Goal: Task Accomplishment & Management: Manage account settings

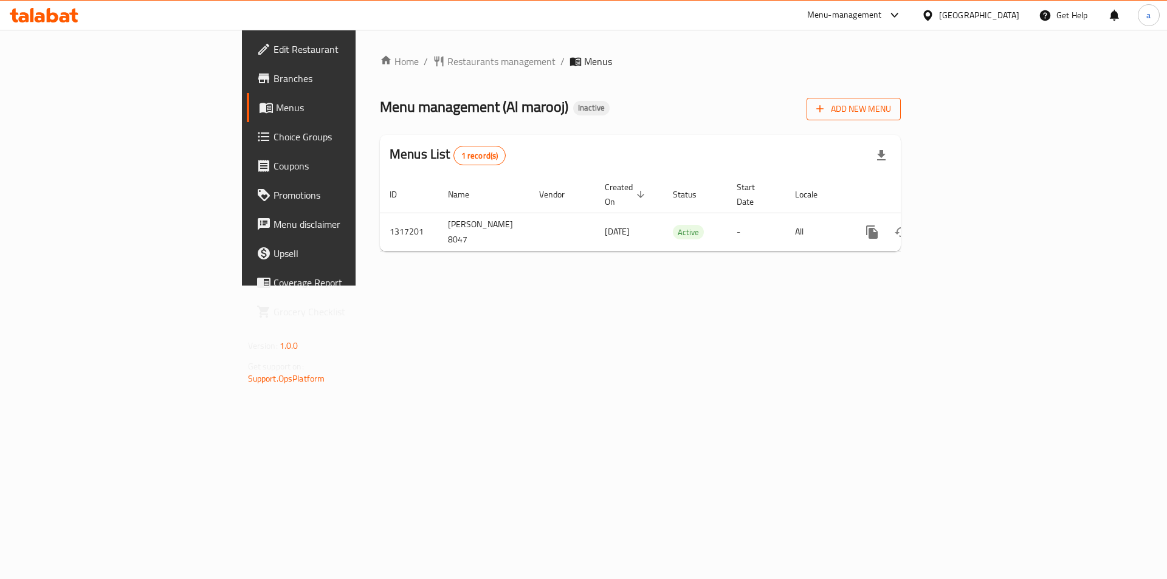
click at [891, 102] on span "Add New Menu" at bounding box center [854, 109] width 75 height 15
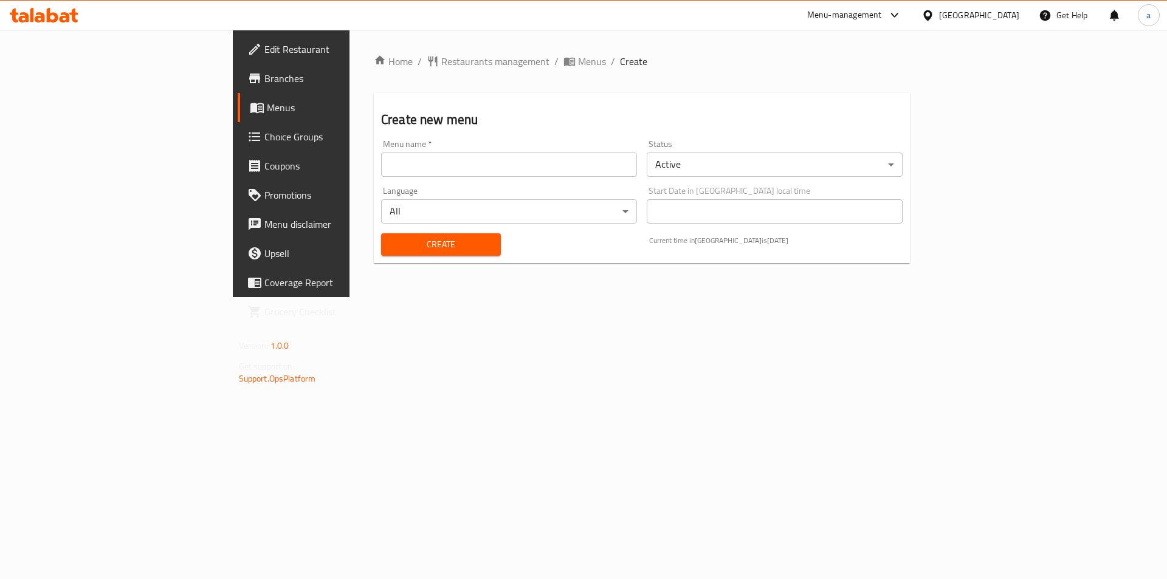
click at [409, 157] on input "text" at bounding box center [509, 165] width 256 height 24
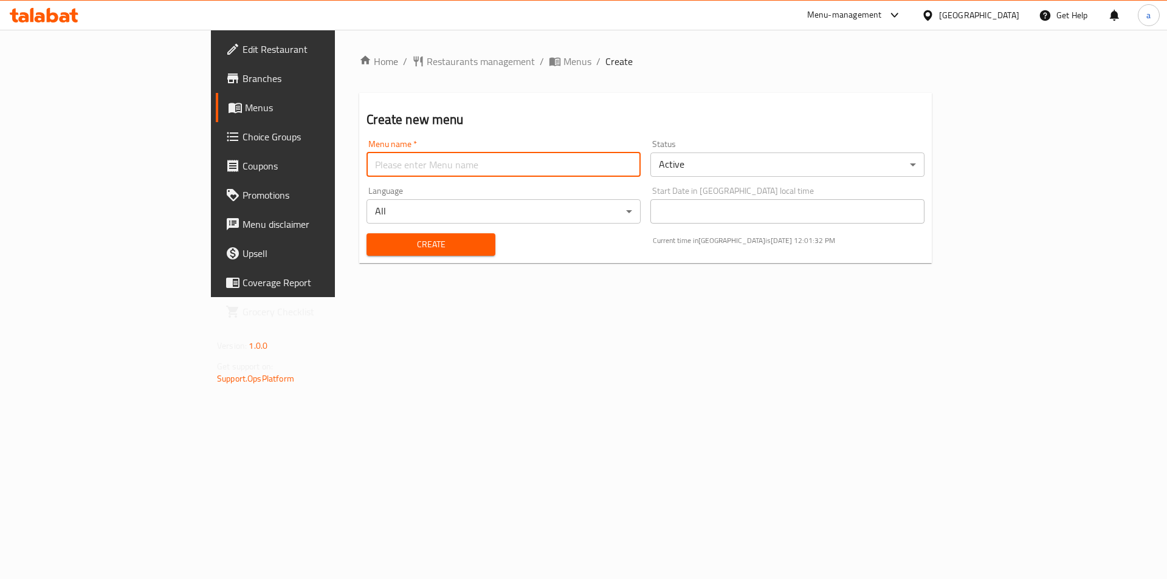
type input "8047 sufra (2)"
click at [376, 243] on span "Create" at bounding box center [430, 244] width 109 height 15
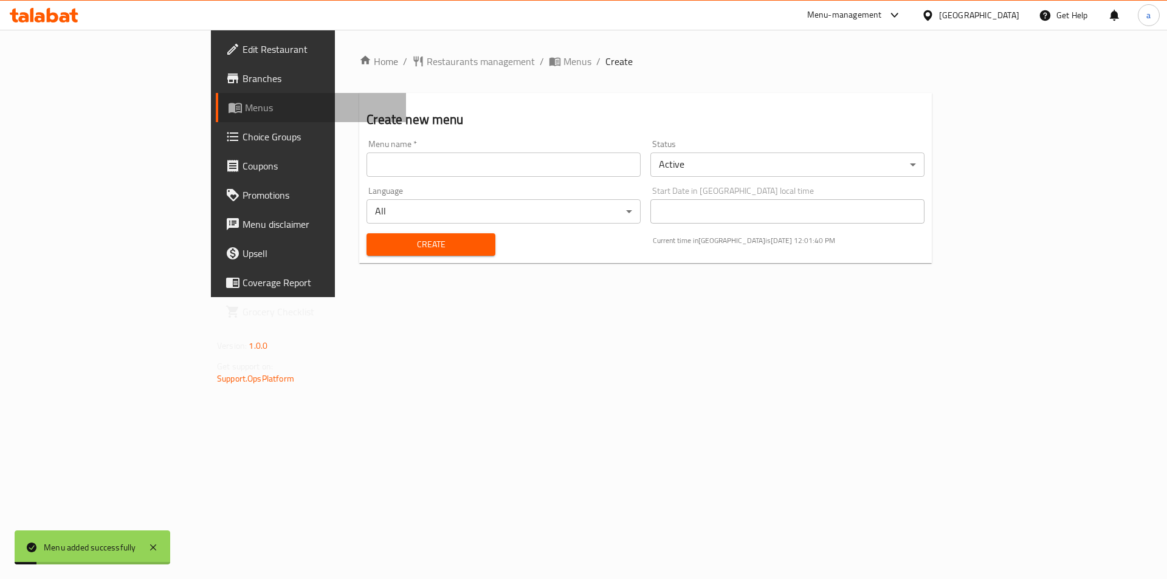
click at [245, 112] on span "Menus" at bounding box center [320, 107] width 151 height 15
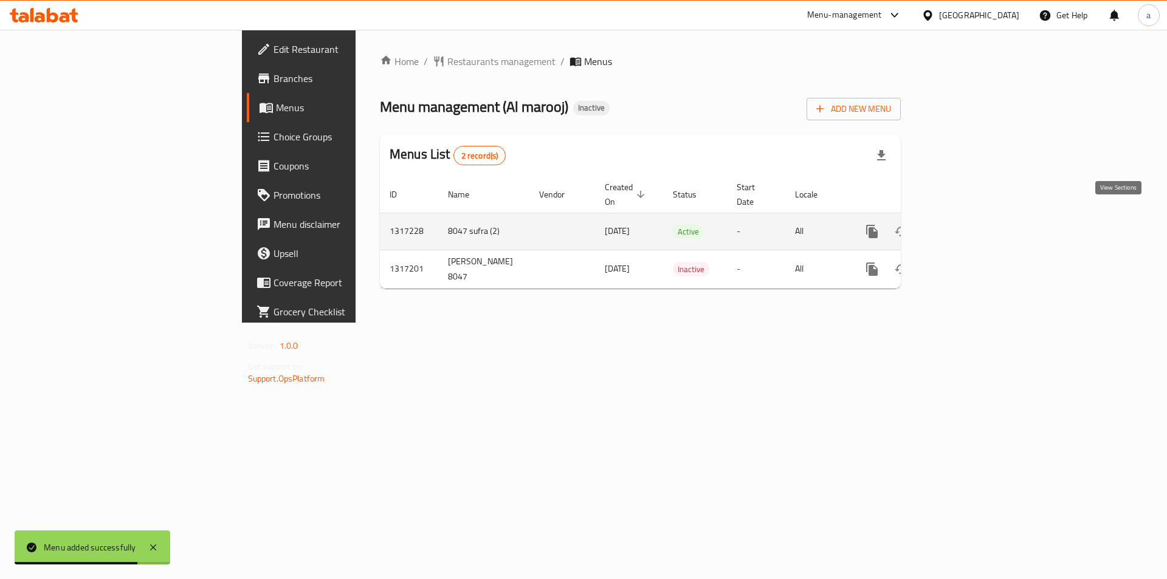
click at [966, 226] on icon "enhanced table" at bounding box center [960, 231] width 11 height 11
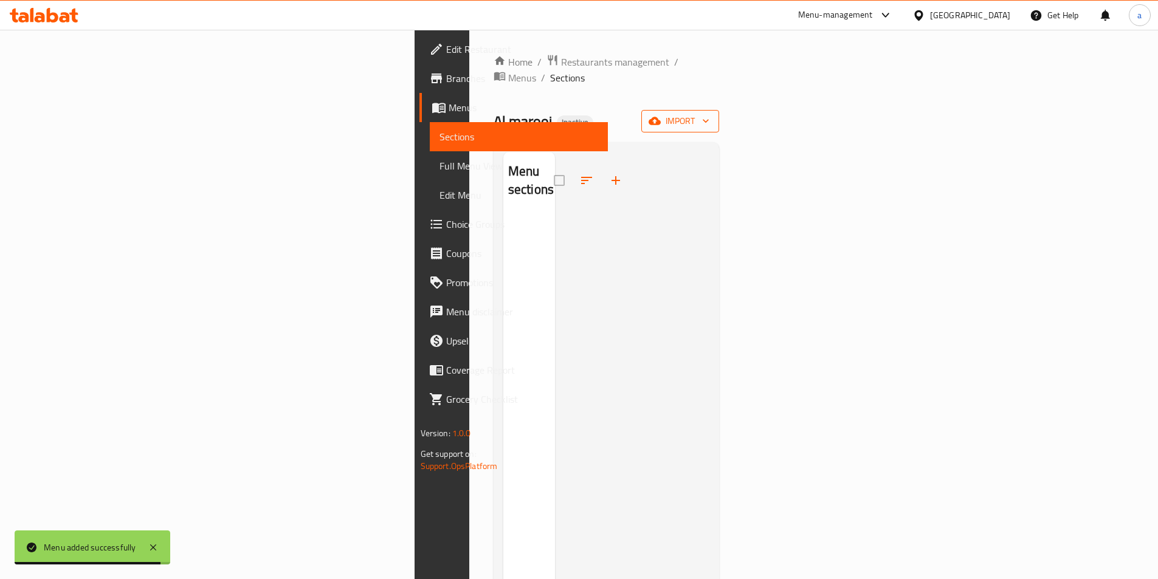
click at [710, 114] on span "import" at bounding box center [680, 121] width 58 height 15
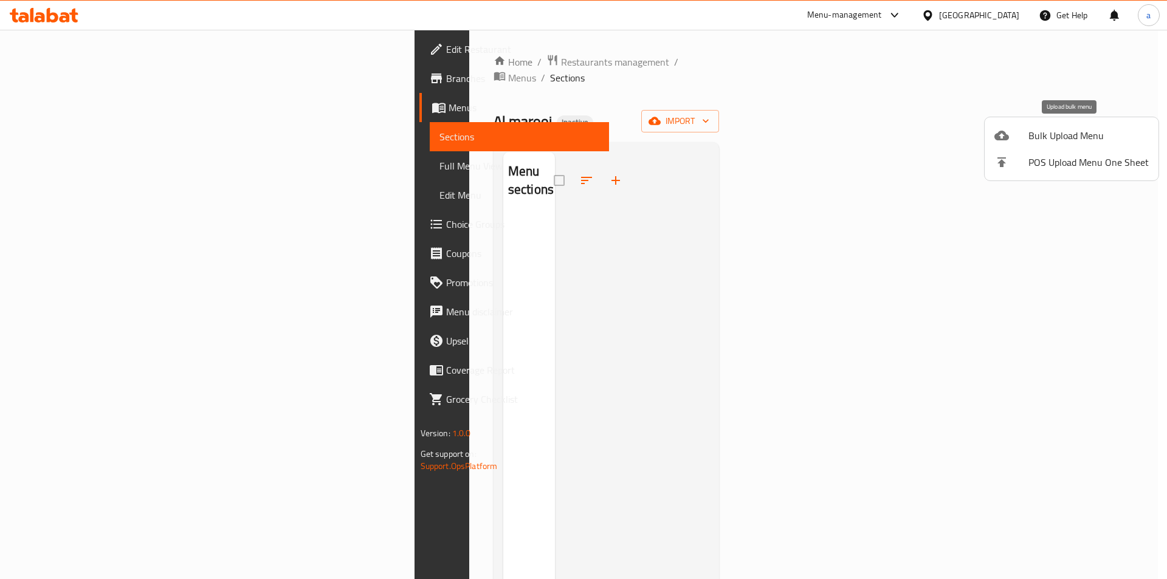
click at [1058, 138] on span "Bulk Upload Menu" at bounding box center [1089, 135] width 120 height 15
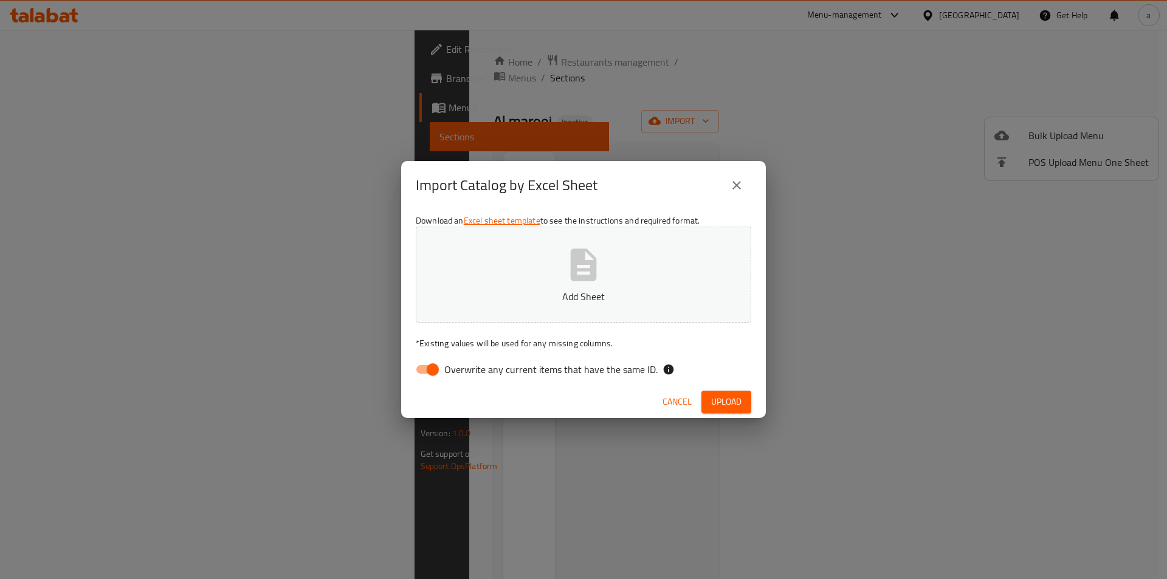
click at [421, 369] on input "Overwrite any current items that have the same ID." at bounding box center [432, 369] width 69 height 23
checkbox input "false"
click at [555, 291] on p "Add Sheet" at bounding box center [584, 296] width 298 height 15
click at [744, 397] on button "Upload" at bounding box center [727, 402] width 50 height 22
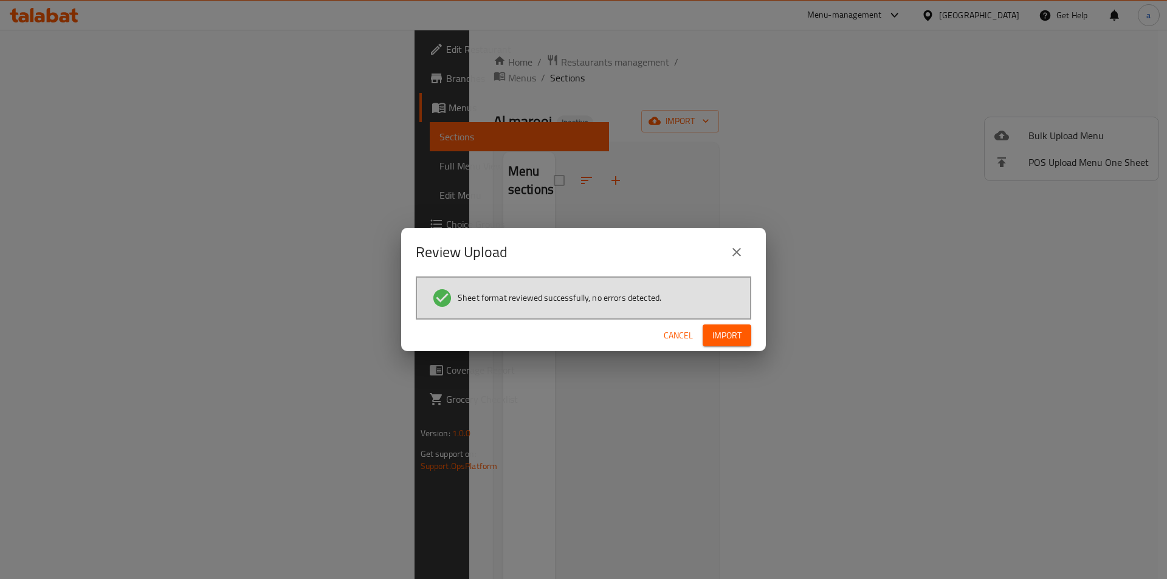
click at [742, 327] on button "Import" at bounding box center [727, 336] width 49 height 22
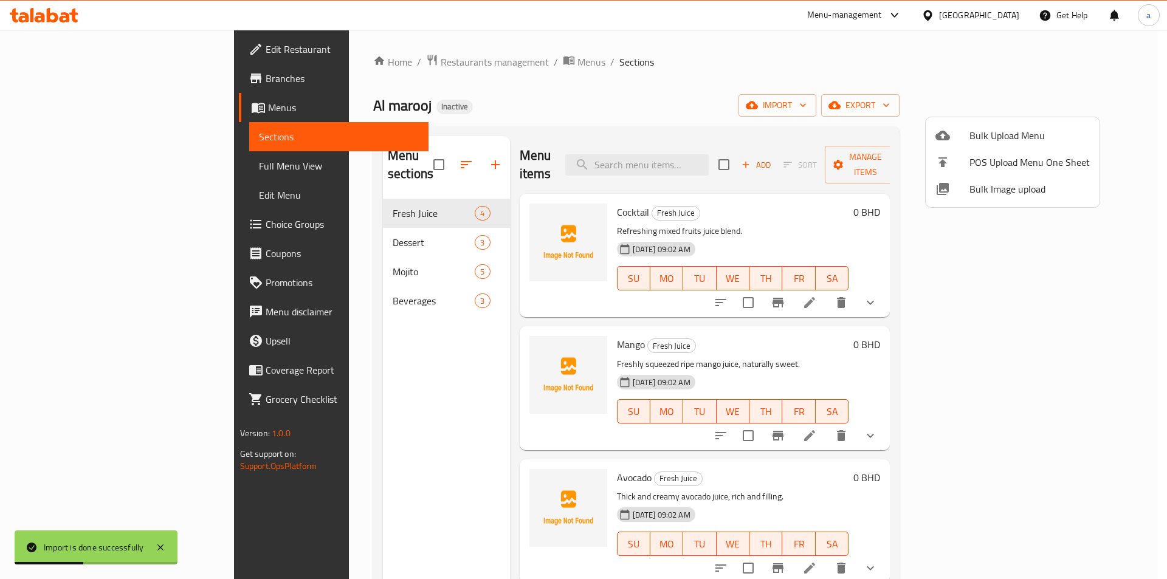
click at [94, 165] on div at bounding box center [583, 289] width 1167 height 579
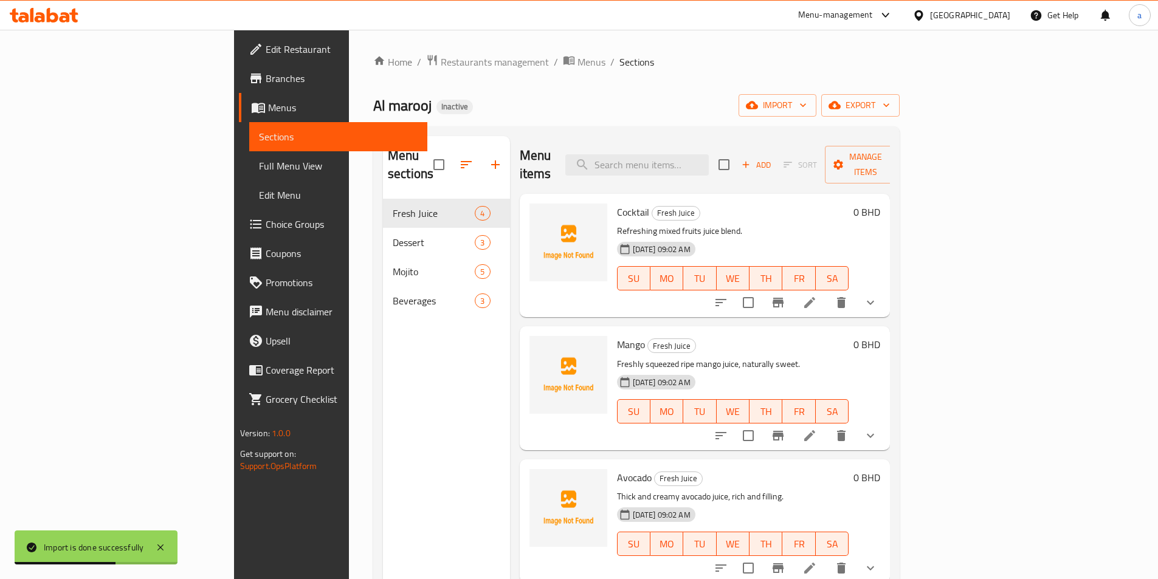
click at [259, 165] on span "Full Menu View" at bounding box center [338, 166] width 159 height 15
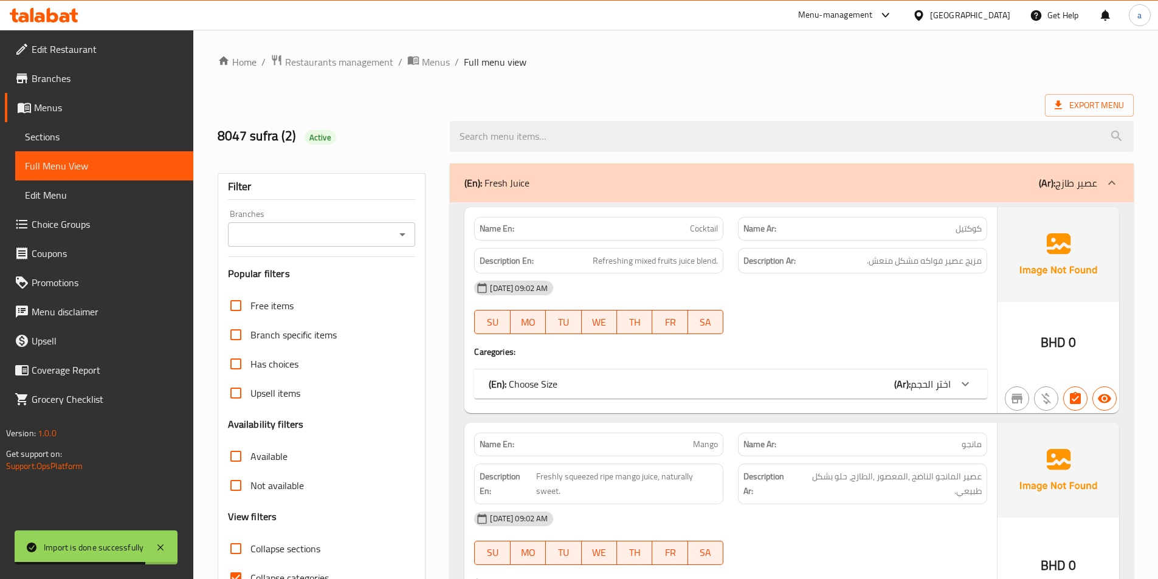
scroll to position [182, 0]
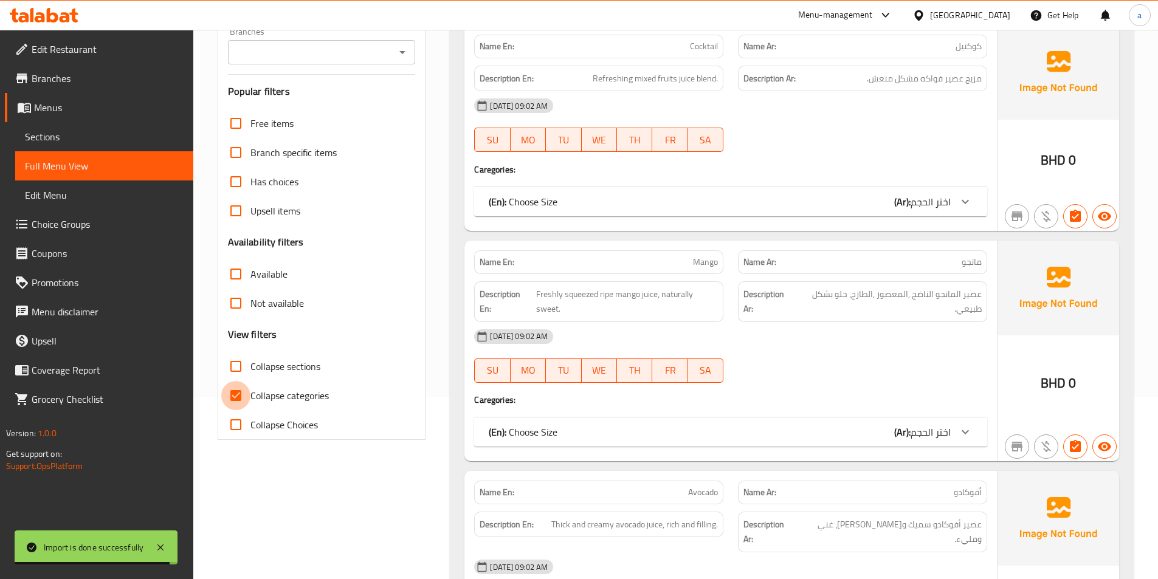
click at [240, 398] on input "Collapse categories" at bounding box center [235, 395] width 29 height 29
checkbox input "false"
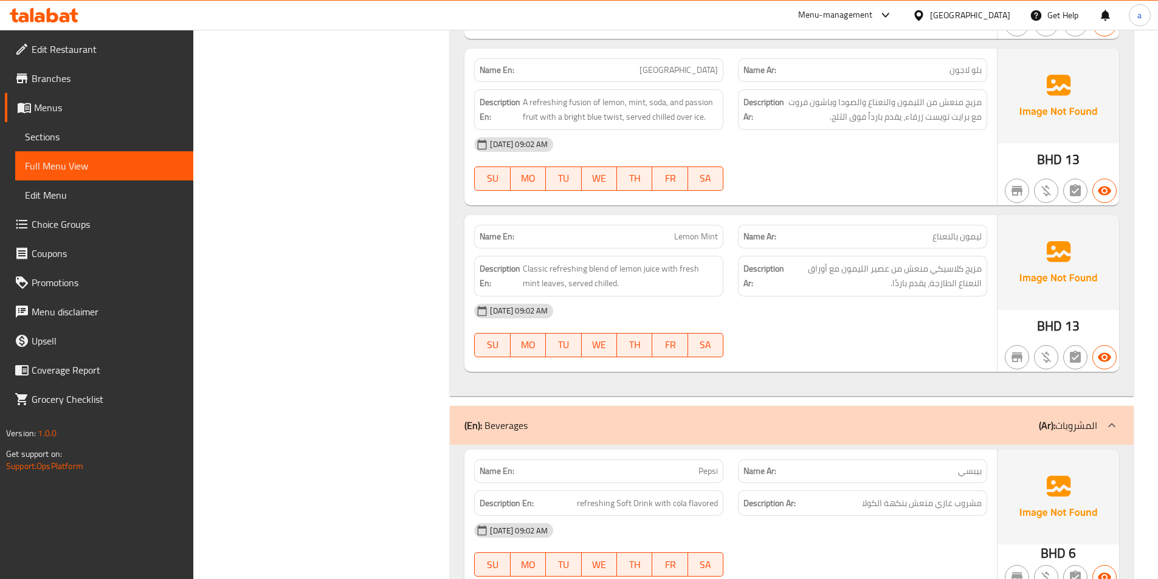
scroll to position [2755, 0]
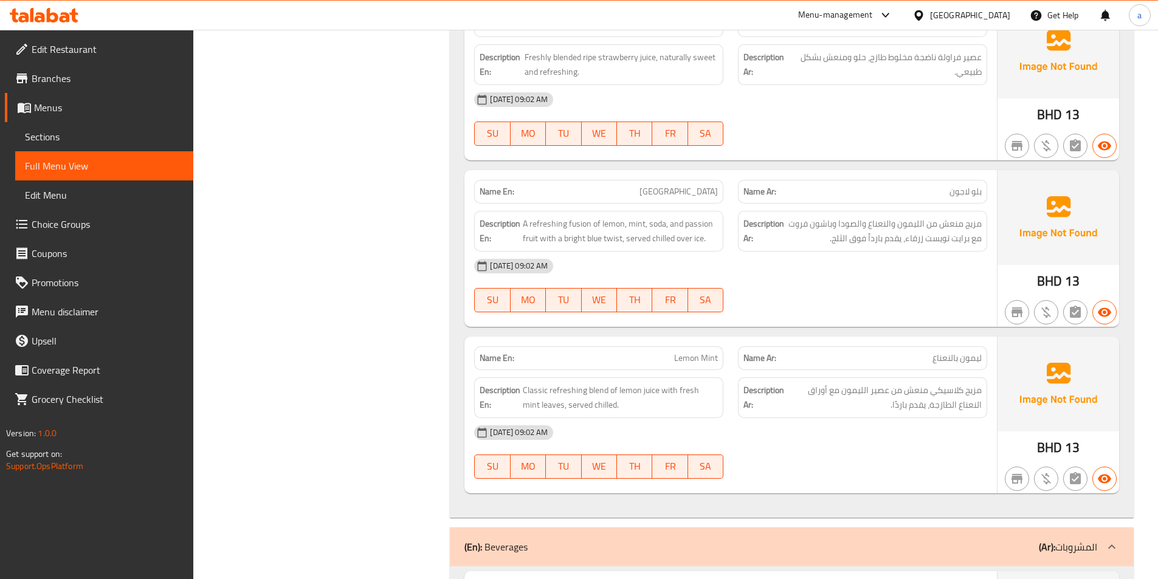
click at [696, 185] on span "[GEOGRAPHIC_DATA]" at bounding box center [679, 191] width 78 height 13
copy span "[GEOGRAPHIC_DATA]"
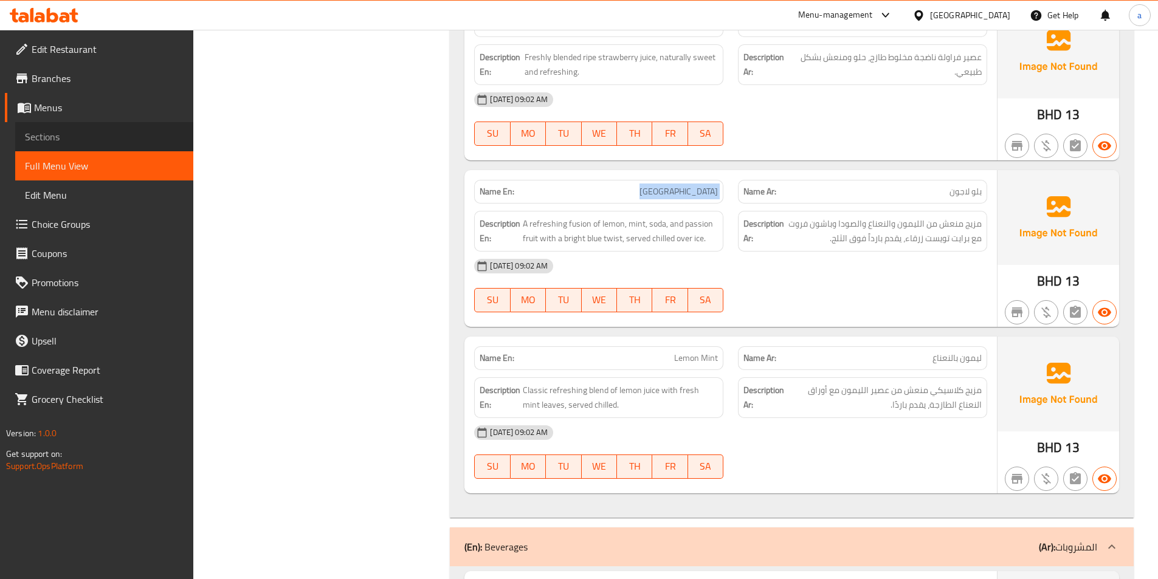
click at [70, 134] on span "Sections" at bounding box center [104, 137] width 159 height 15
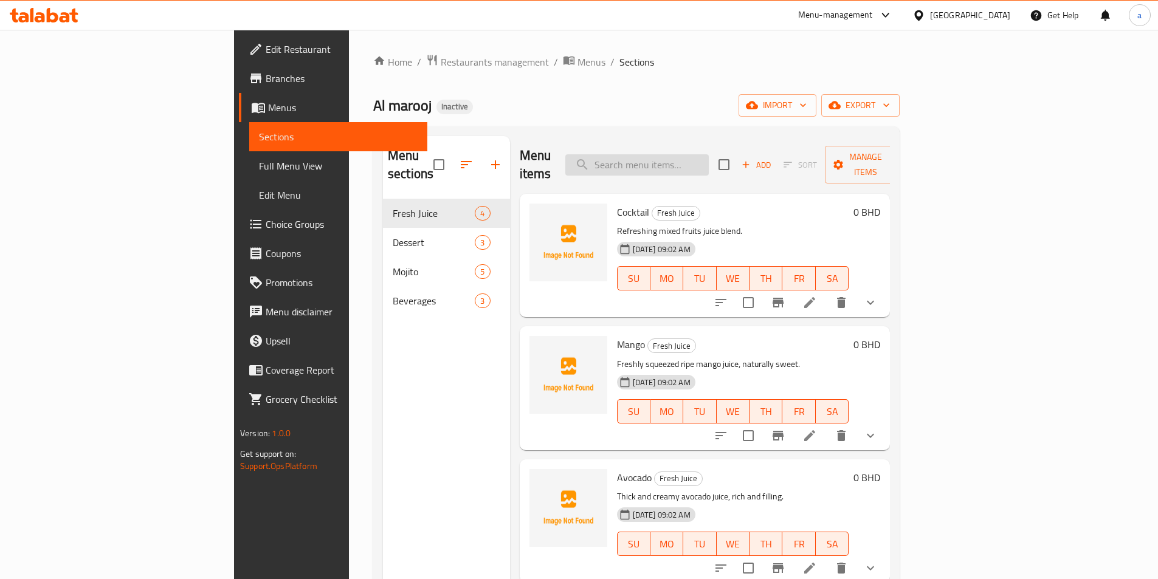
click at [709, 155] on input "search" at bounding box center [636, 164] width 143 height 21
paste input "[GEOGRAPHIC_DATA]"
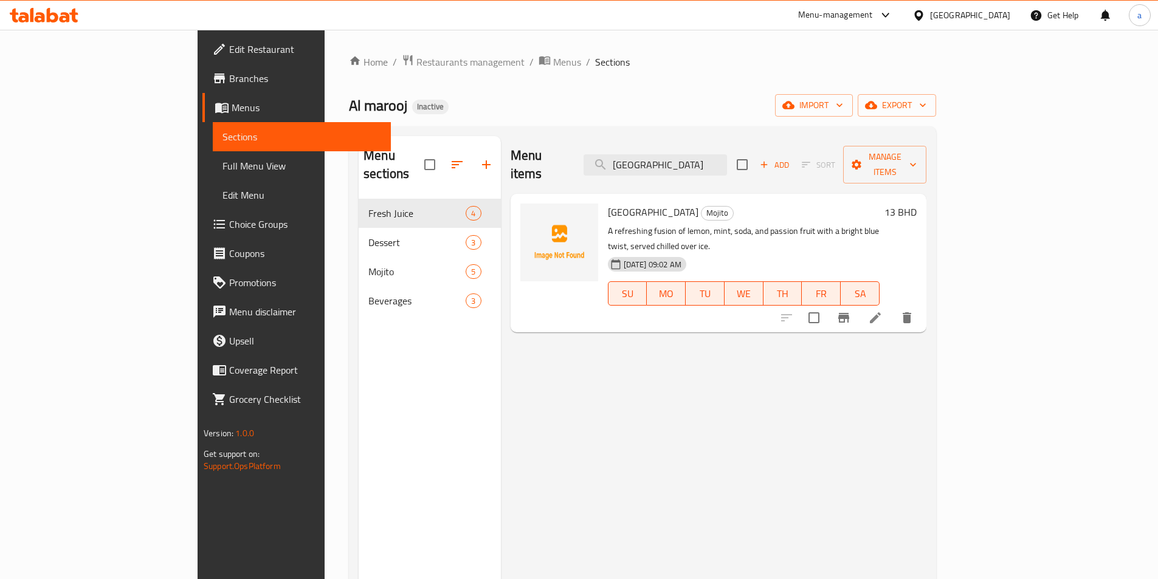
type input "[GEOGRAPHIC_DATA]"
click at [883, 311] on icon at bounding box center [875, 318] width 15 height 15
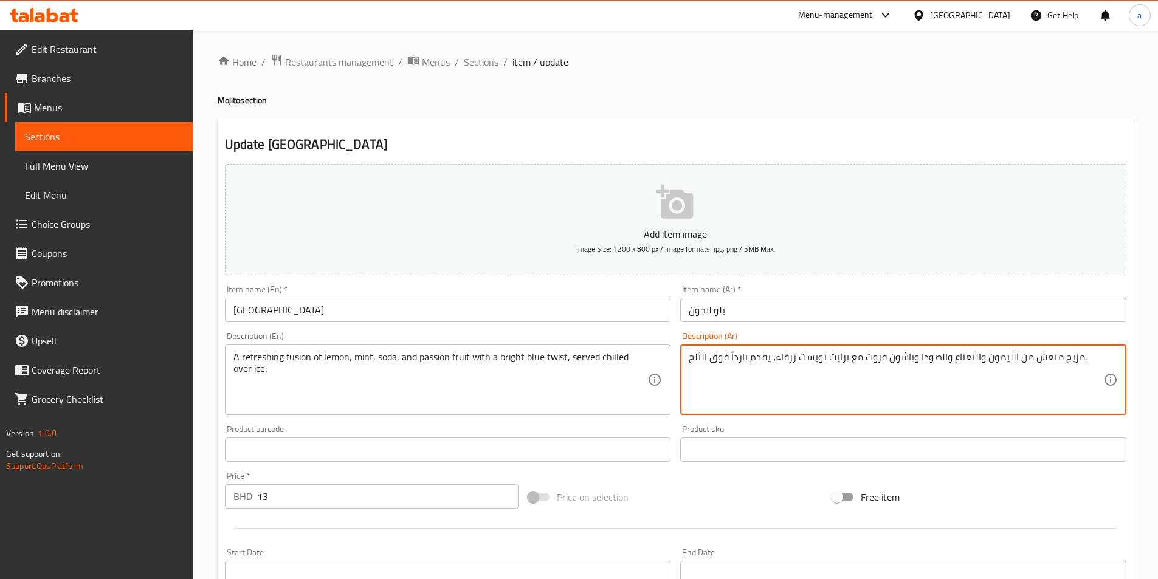
drag, startPoint x: 773, startPoint y: 356, endPoint x: 793, endPoint y: 366, distance: 21.8
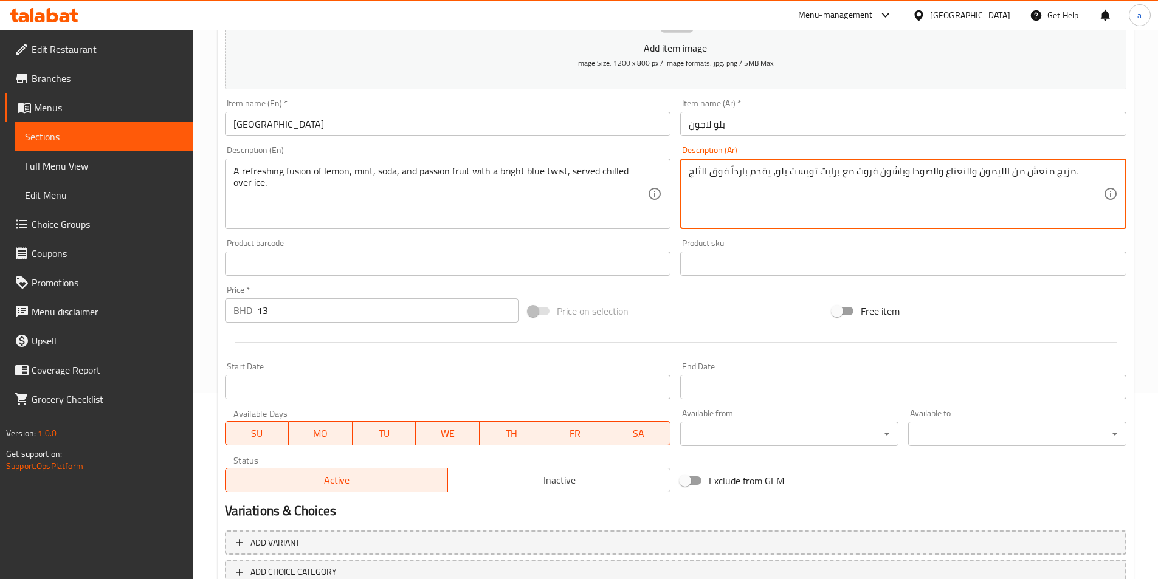
scroll to position [270, 0]
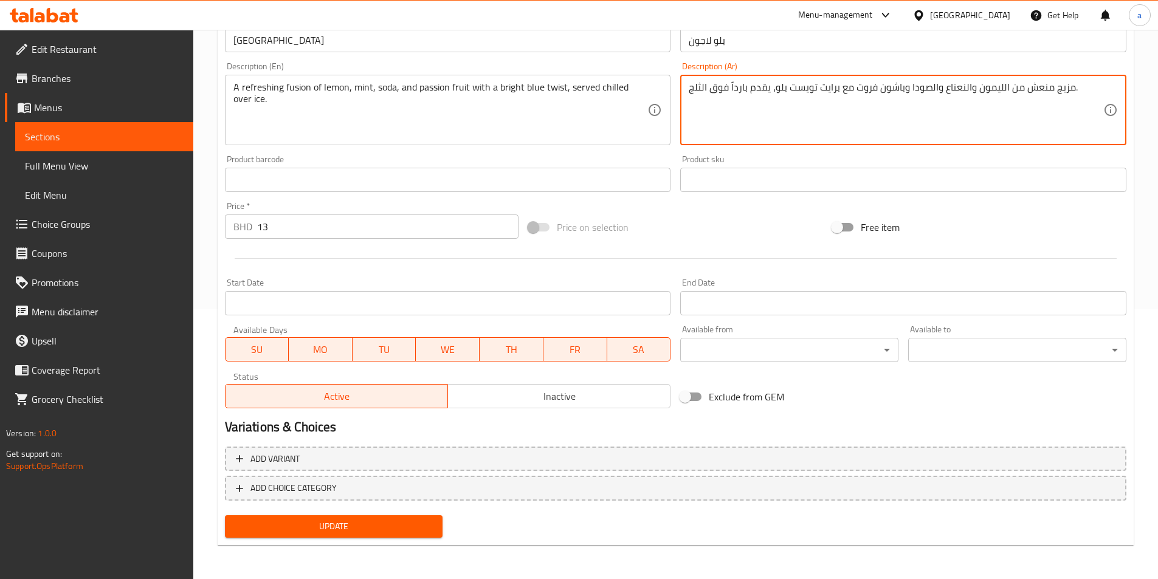
type textarea "مزيج منعش من الليمون والنعناع والصودا وباشون فروت مع برايت تويست بلو، يقدم بارد…"
click at [345, 527] on span "Update" at bounding box center [334, 526] width 199 height 15
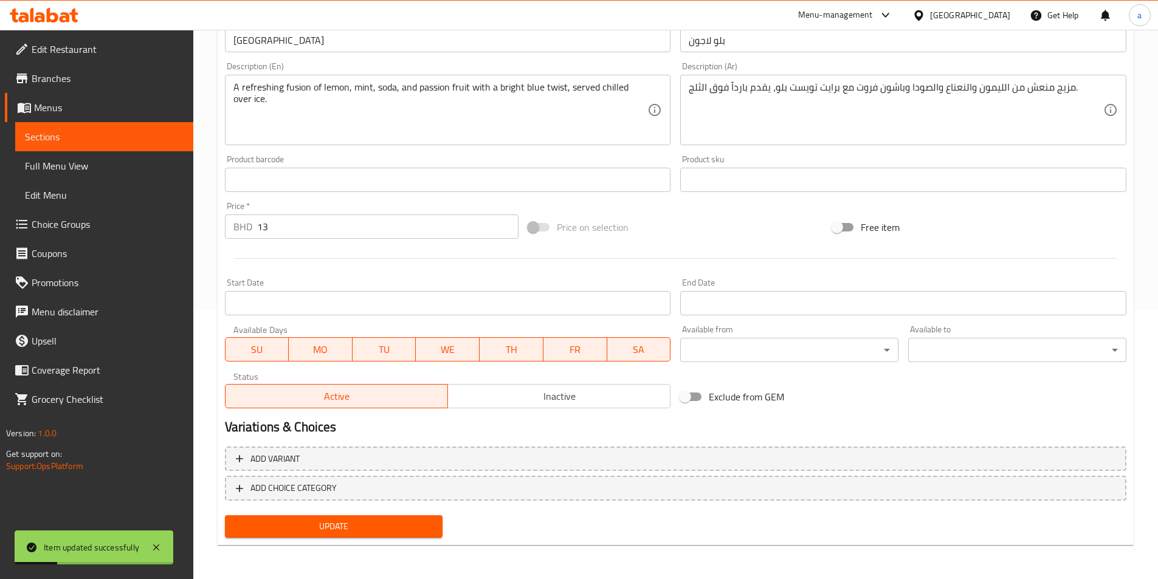
click at [80, 167] on span "Full Menu View" at bounding box center [104, 166] width 159 height 15
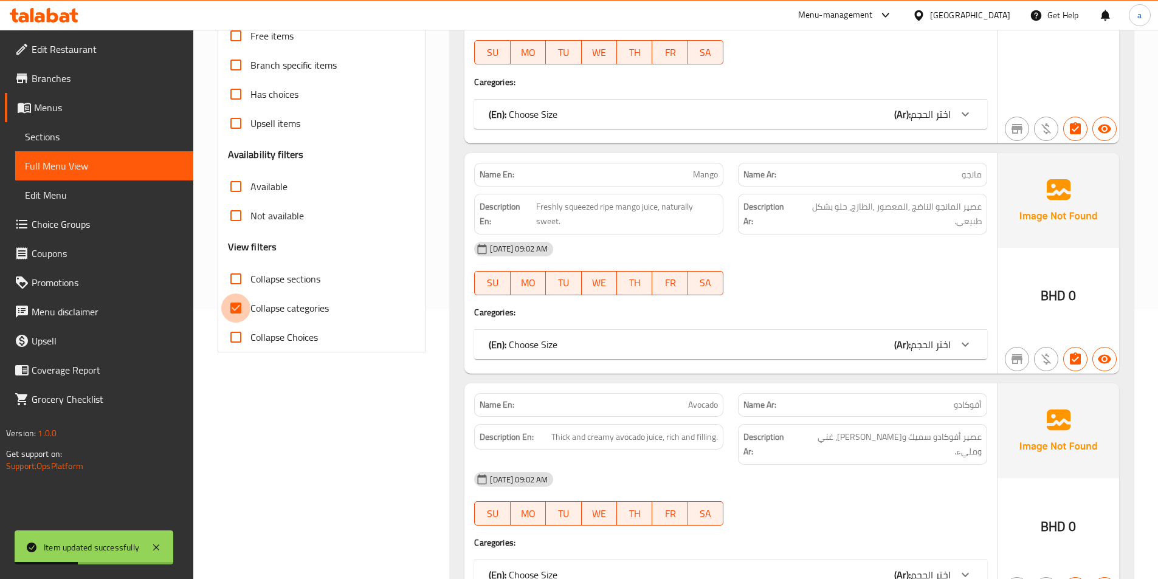
click at [234, 311] on input "Collapse categories" at bounding box center [235, 308] width 29 height 29
checkbox input "false"
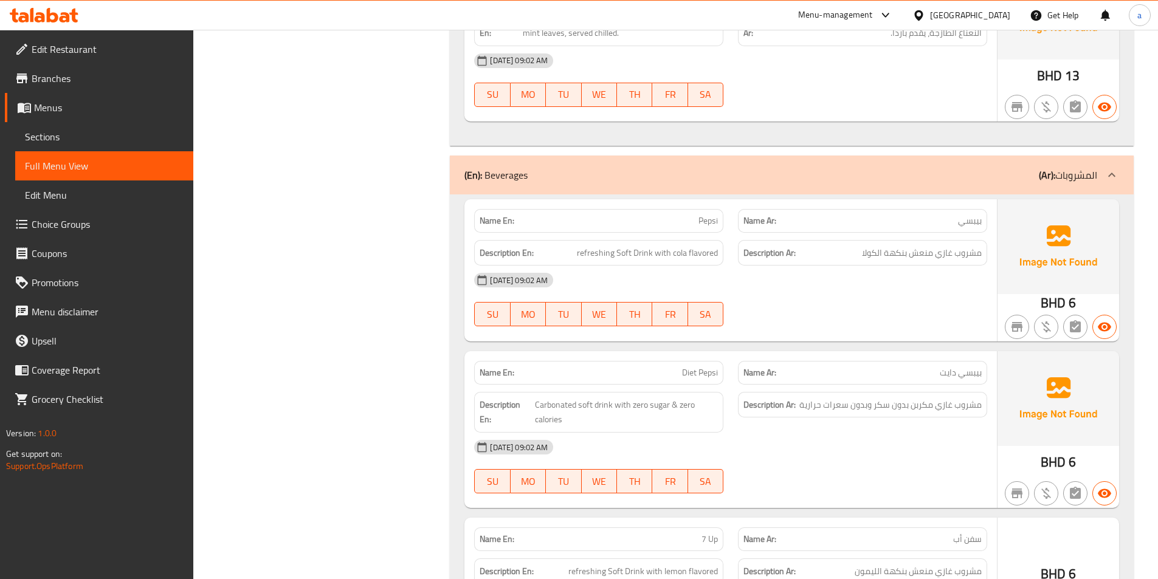
scroll to position [3188, 0]
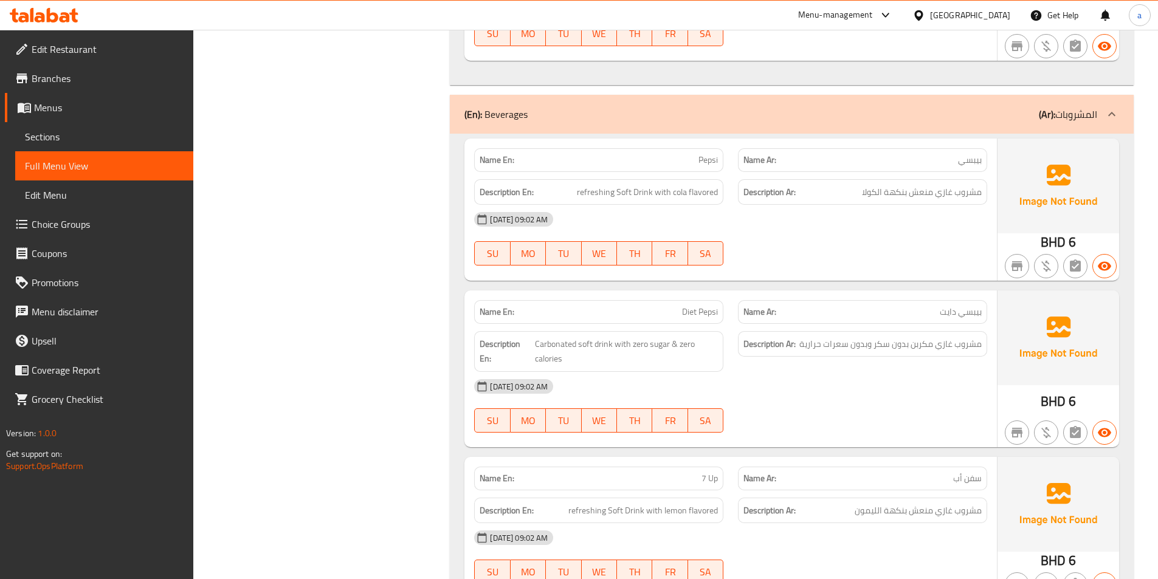
drag, startPoint x: 645, startPoint y: 41, endPoint x: 879, endPoint y: 398, distance: 426.3
click at [879, 398] on div "14-10-2025 09:02 AM SU MO TU WE TH FR SA" at bounding box center [731, 406] width 528 height 68
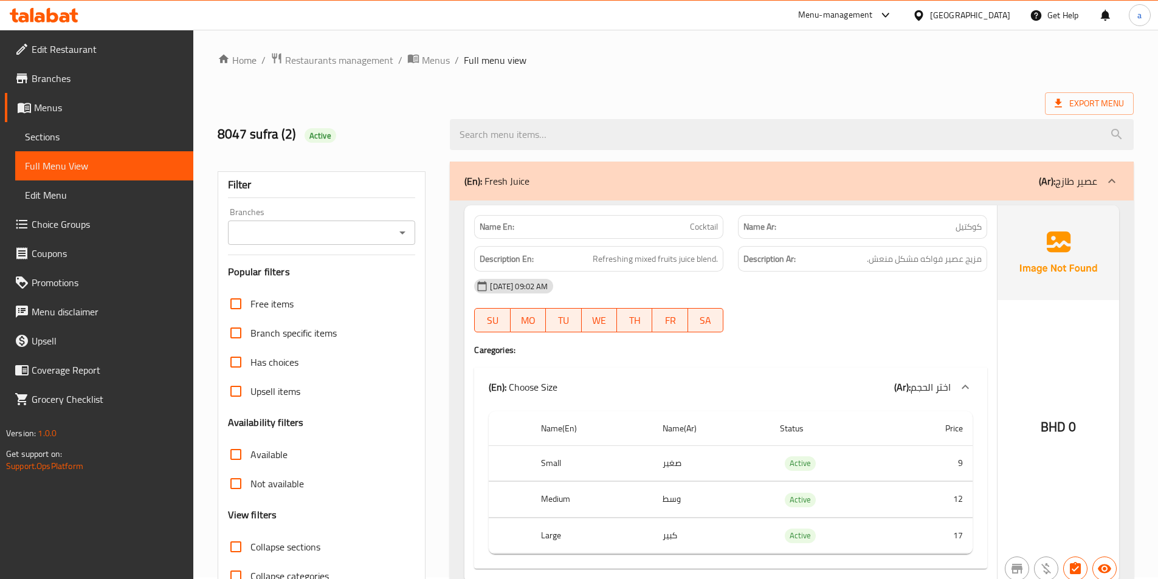
scroll to position [0, 0]
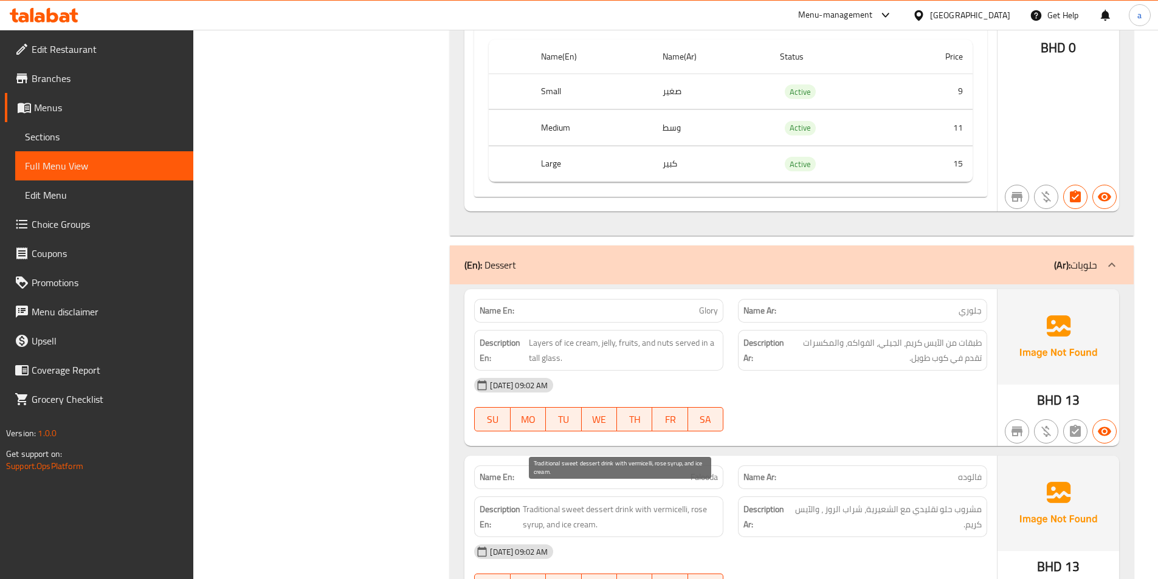
scroll to position [1604, 0]
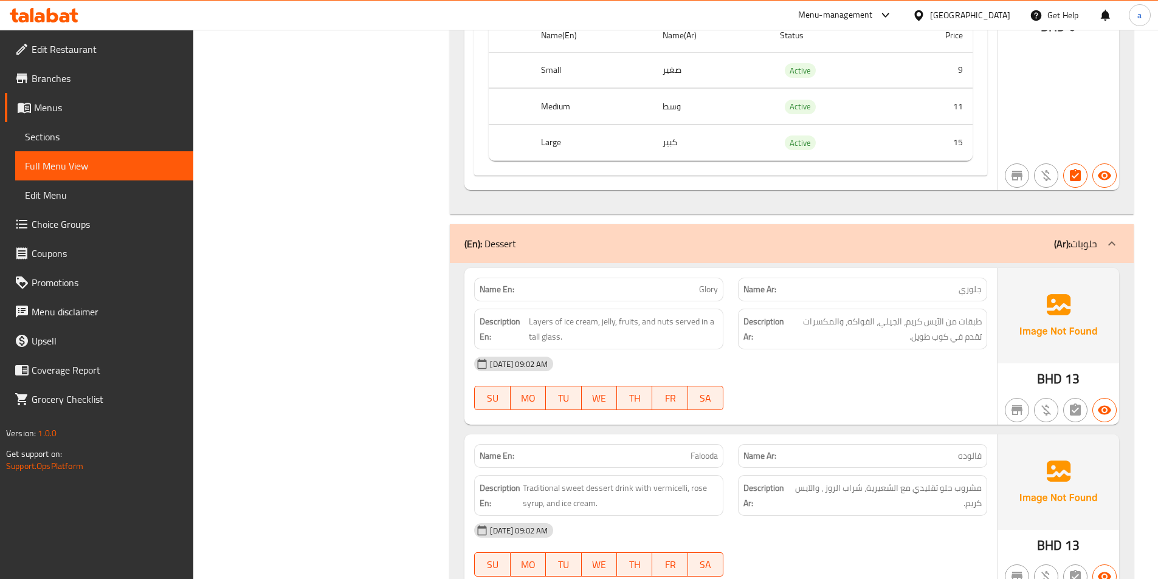
click at [974, 450] on span "فالوده" at bounding box center [970, 456] width 24 height 13
click at [699, 444] on div "Name En: Falooda" at bounding box center [598, 456] width 249 height 24
click at [699, 450] on span "Falooda" at bounding box center [704, 456] width 27 height 13
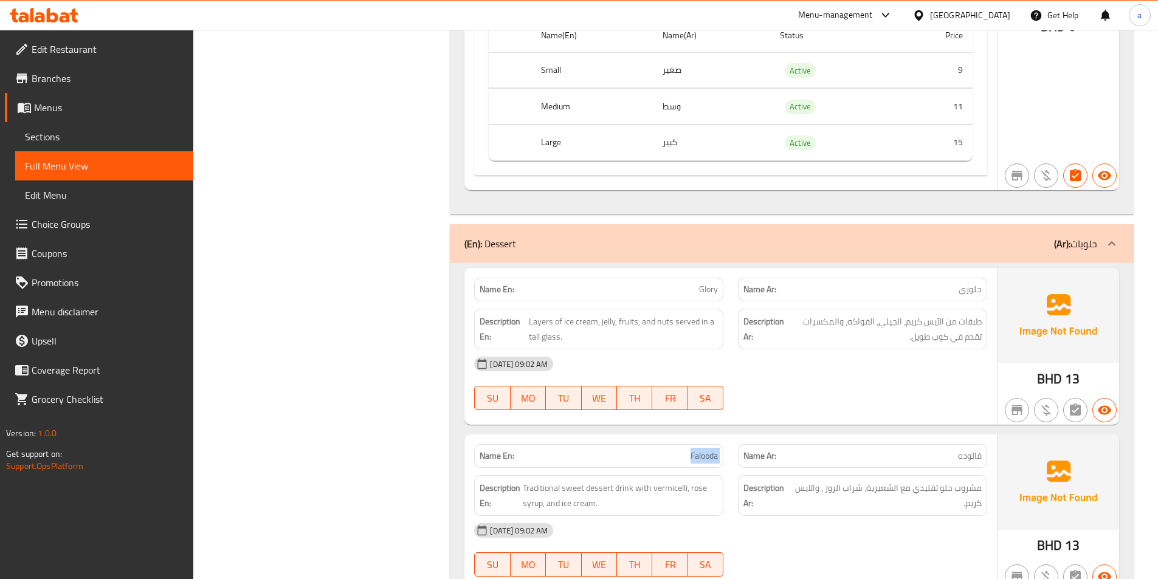
copy span "Falooda"
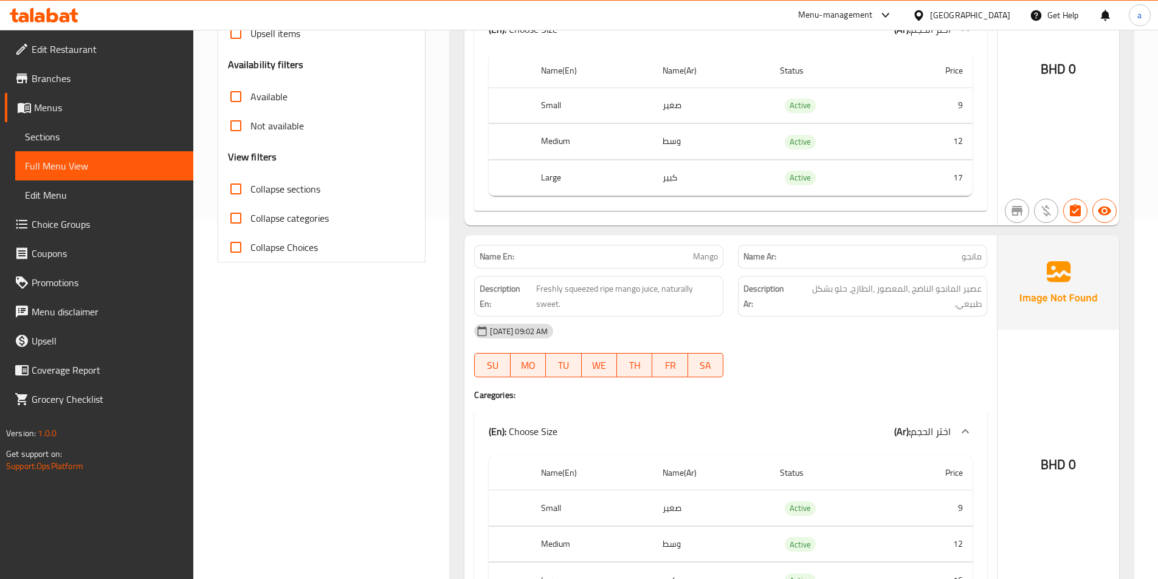
scroll to position [2509, 0]
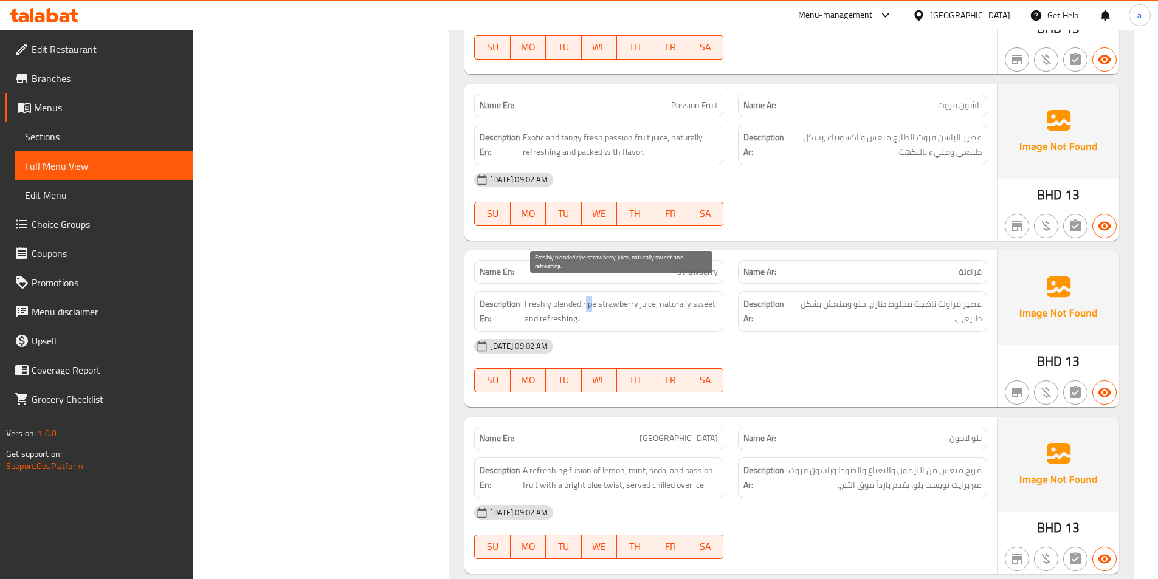
drag, startPoint x: 593, startPoint y: 294, endPoint x: 586, endPoint y: 295, distance: 7.3
click at [586, 297] on span "Freshly blended ripe strawberry juice, naturally sweet and refreshing." at bounding box center [621, 312] width 193 height 30
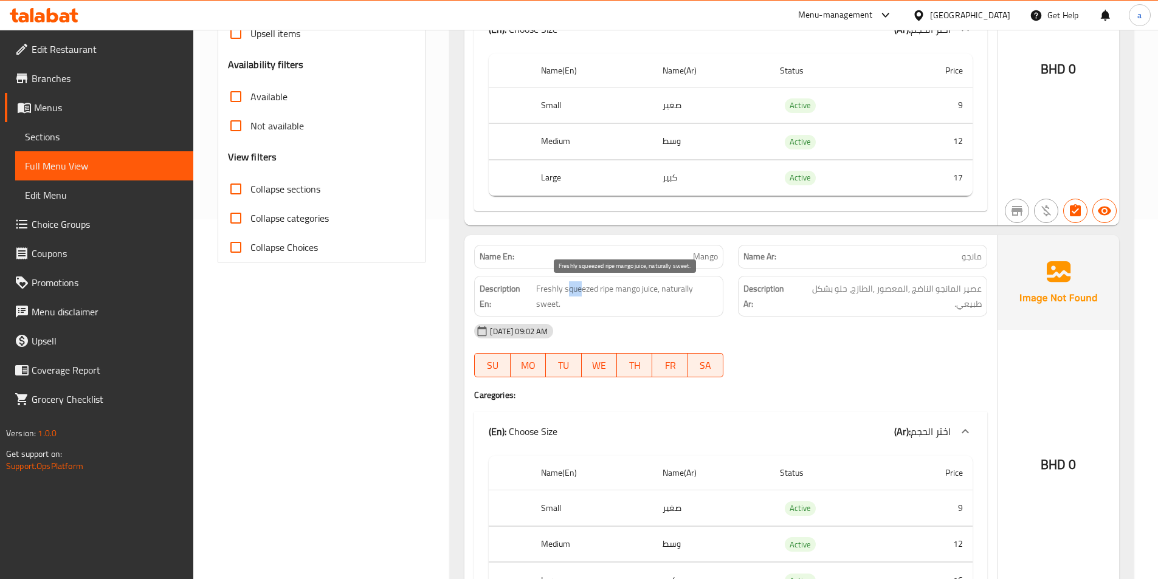
drag, startPoint x: 566, startPoint y: 290, endPoint x: 580, endPoint y: 291, distance: 14.0
click at [580, 291] on span "Freshly squeezed ripe mango juice, naturally sweet." at bounding box center [627, 297] width 182 height 30
click at [564, 292] on span "Freshly squeezed ripe mango juice, naturally sweet." at bounding box center [627, 297] width 182 height 30
drag, startPoint x: 565, startPoint y: 290, endPoint x: 597, endPoint y: 290, distance: 32.2
click at [597, 290] on span "Freshly squeezed ripe mango juice, naturally sweet." at bounding box center [627, 297] width 182 height 30
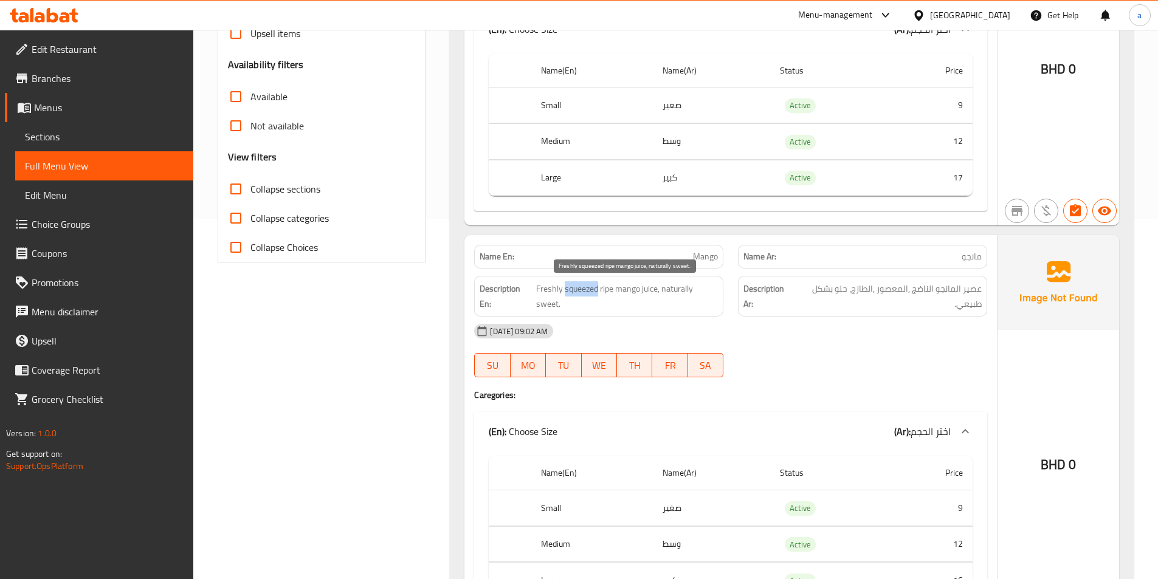
copy span "squeezed"
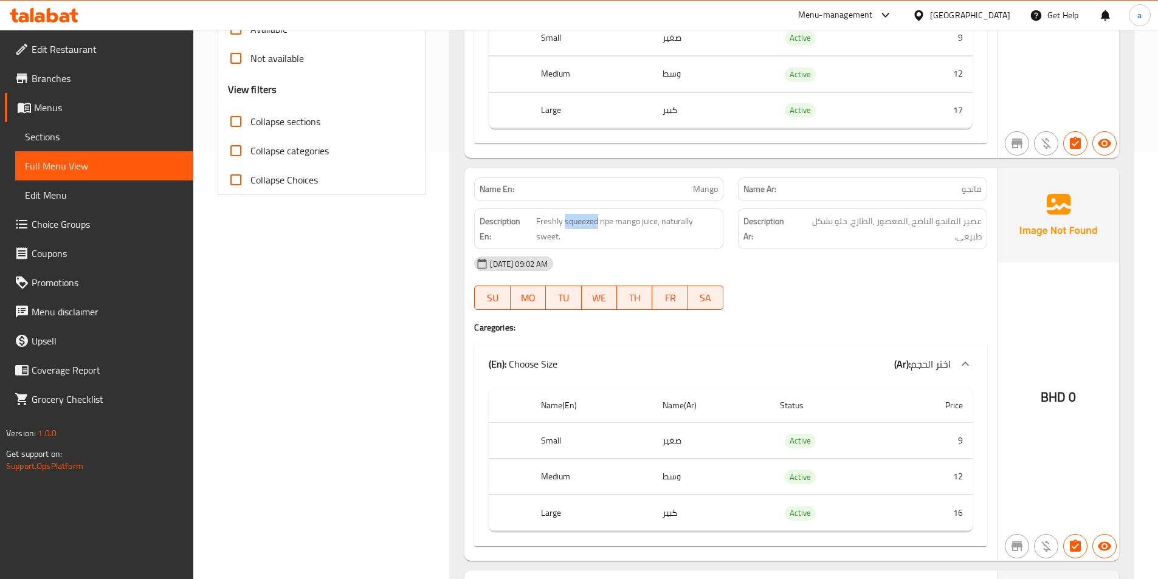
scroll to position [421, 0]
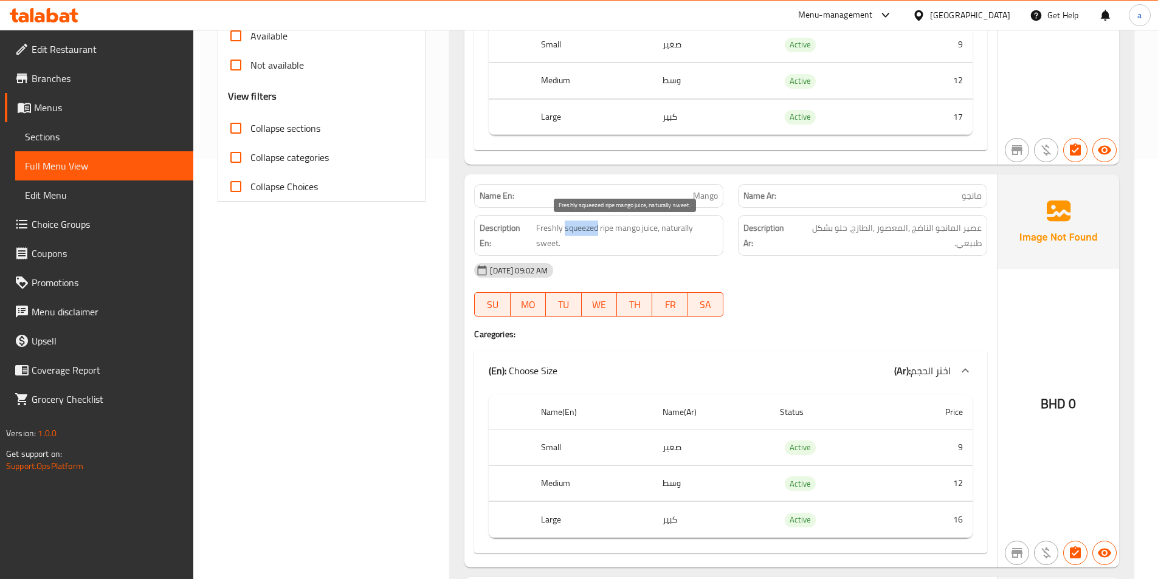
copy span "squeezed"
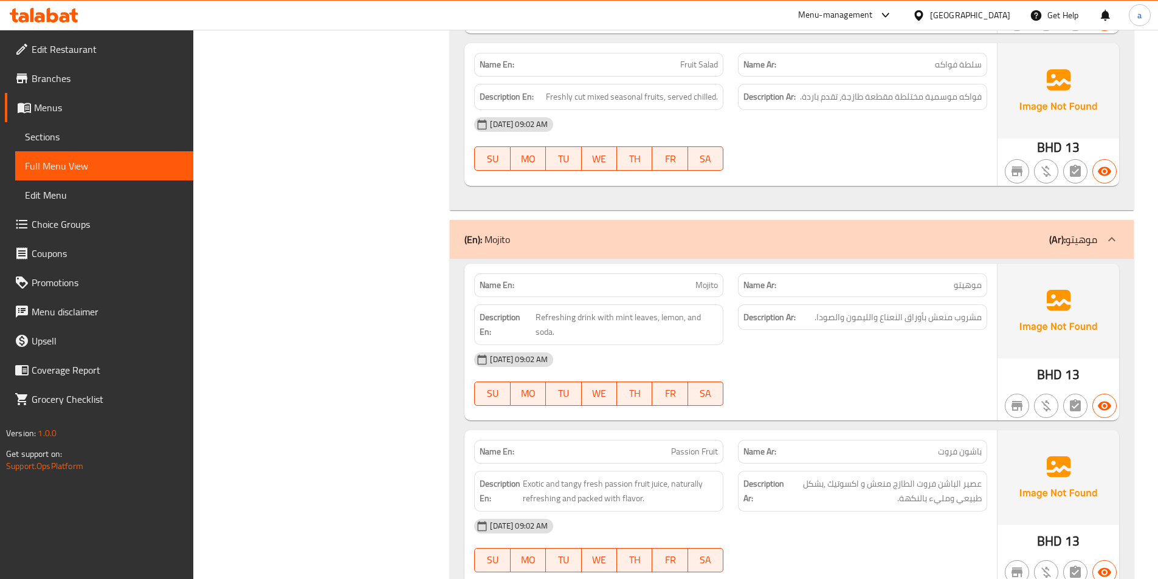
scroll to position [2184, 0]
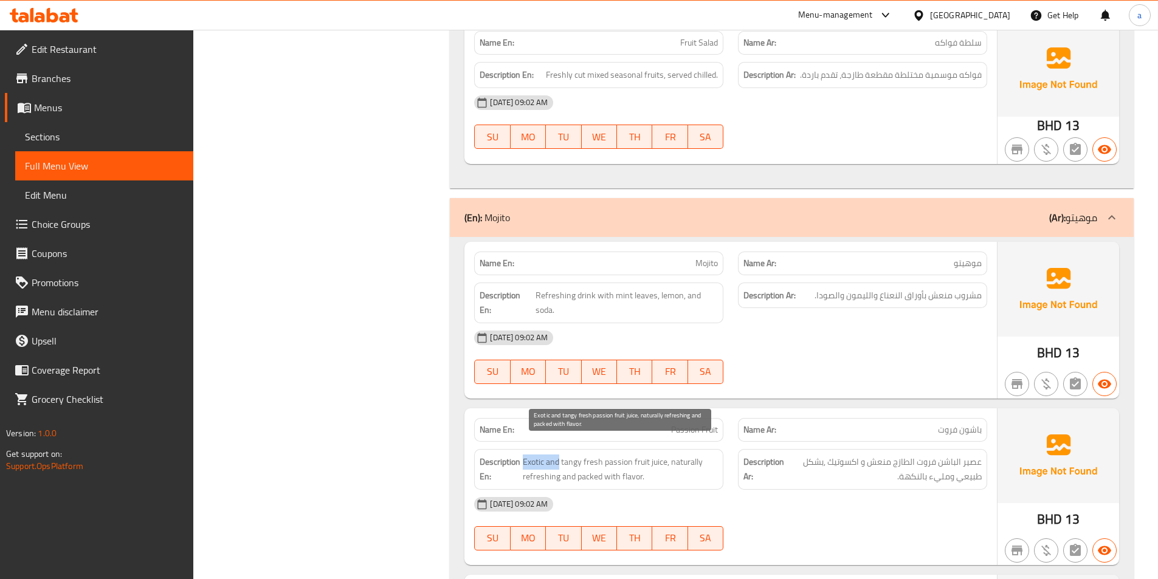
drag, startPoint x: 523, startPoint y: 449, endPoint x: 536, endPoint y: 451, distance: 12.3
click at [558, 455] on span "Exotic and tangy fresh passion fruit juice, naturally refreshing and packed wit…" at bounding box center [620, 470] width 195 height 30
click at [519, 455] on strong "Description En:" at bounding box center [500, 470] width 41 height 30
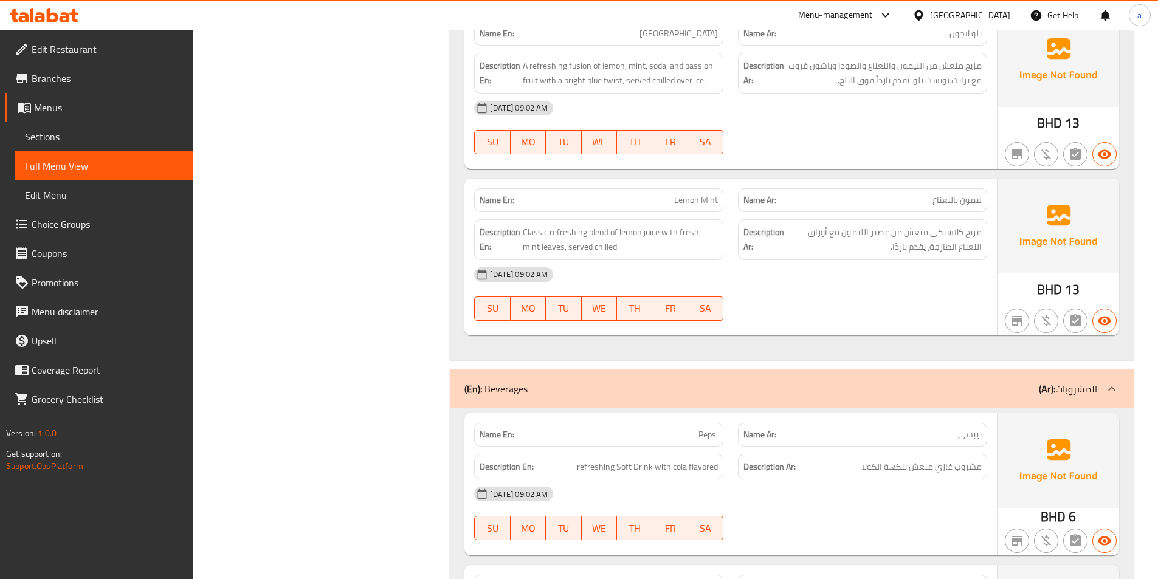
scroll to position [2853, 0]
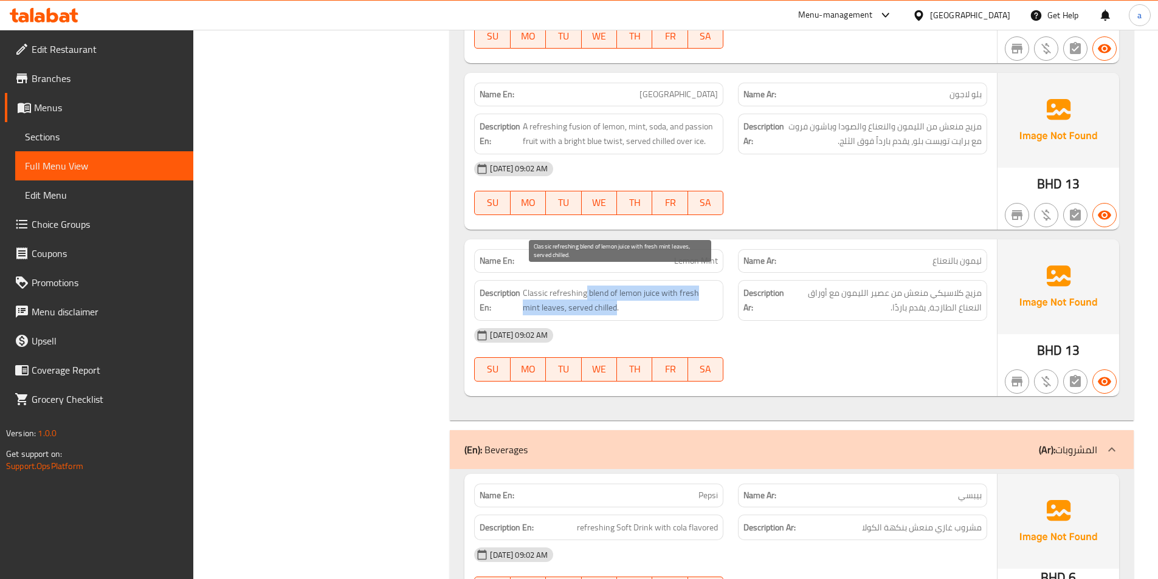
drag, startPoint x: 599, startPoint y: 290, endPoint x: 586, endPoint y: 285, distance: 13.9
click at [586, 286] on span "Classic refreshing blend of lemon juice with fresh mint leaves, served chilled." at bounding box center [620, 301] width 195 height 30
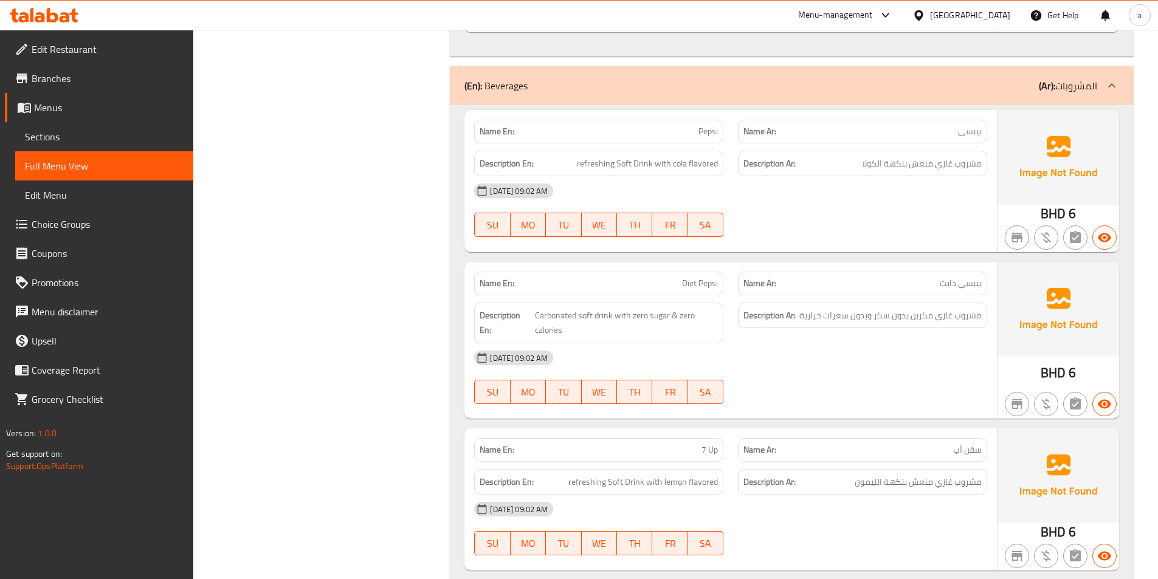
scroll to position [3218, 0]
drag, startPoint x: 534, startPoint y: 301, endPoint x: 576, endPoint y: 299, distance: 42.0
click at [576, 308] on h6 "Description En: Carbonated soft drink with zero sugar & zero calories" at bounding box center [599, 323] width 238 height 30
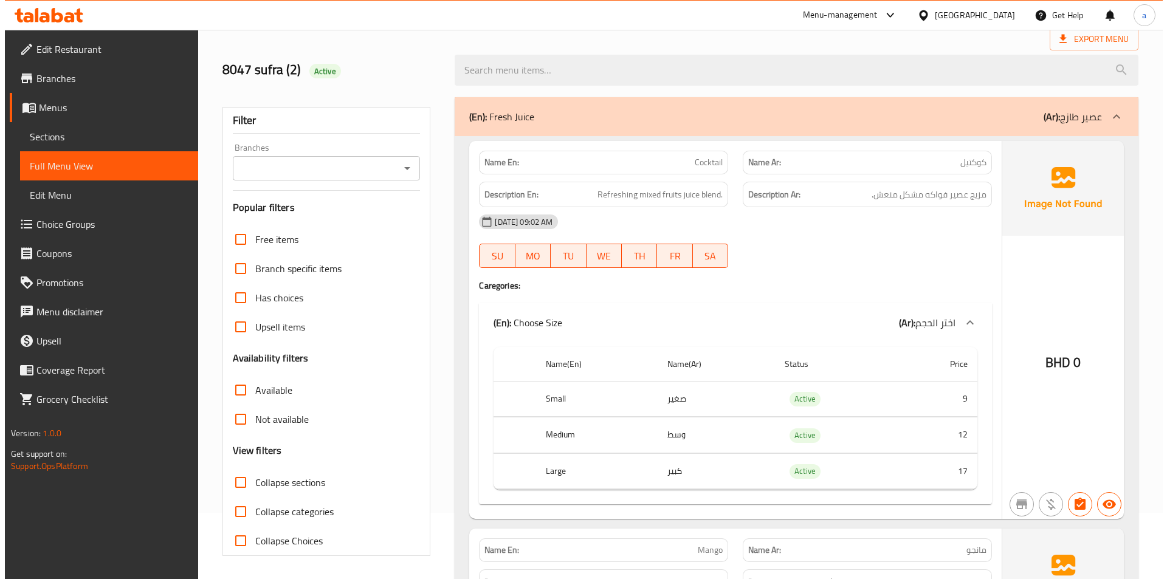
scroll to position [0, 0]
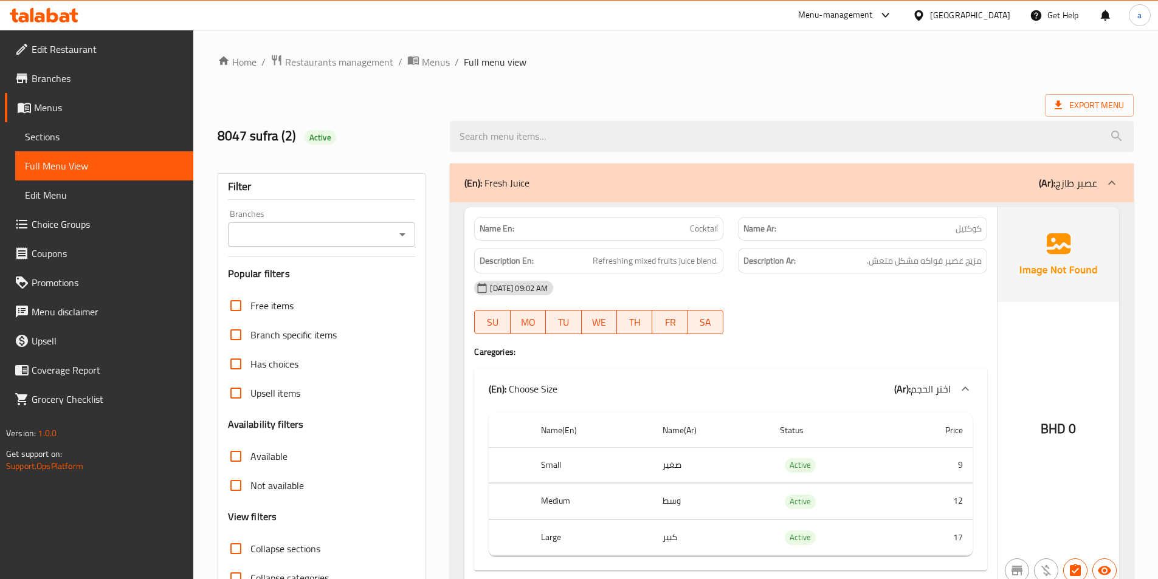
click at [1116, 102] on span "Export Menu" at bounding box center [1089, 105] width 69 height 15
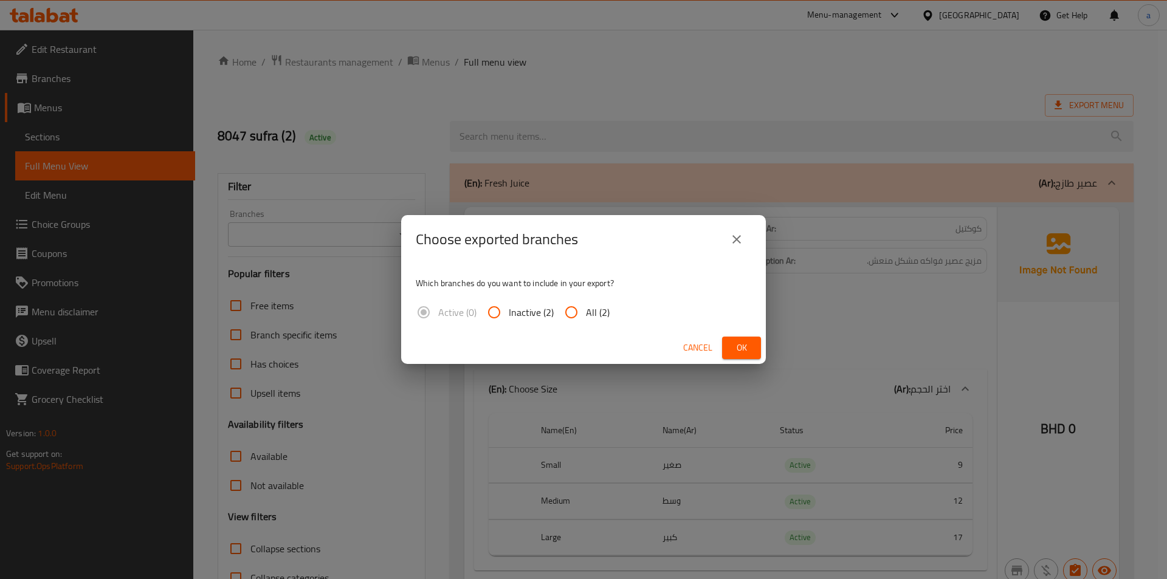
click at [576, 311] on input "All (2)" at bounding box center [571, 312] width 29 height 29
radio input "true"
click at [732, 347] on span "Ok" at bounding box center [741, 347] width 19 height 15
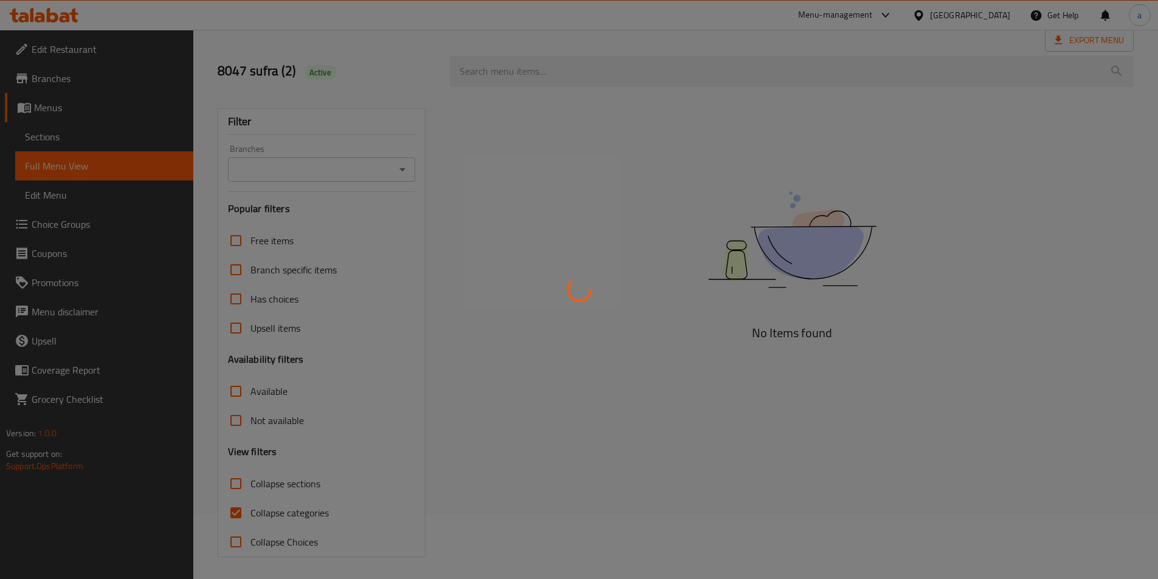
scroll to position [67, 0]
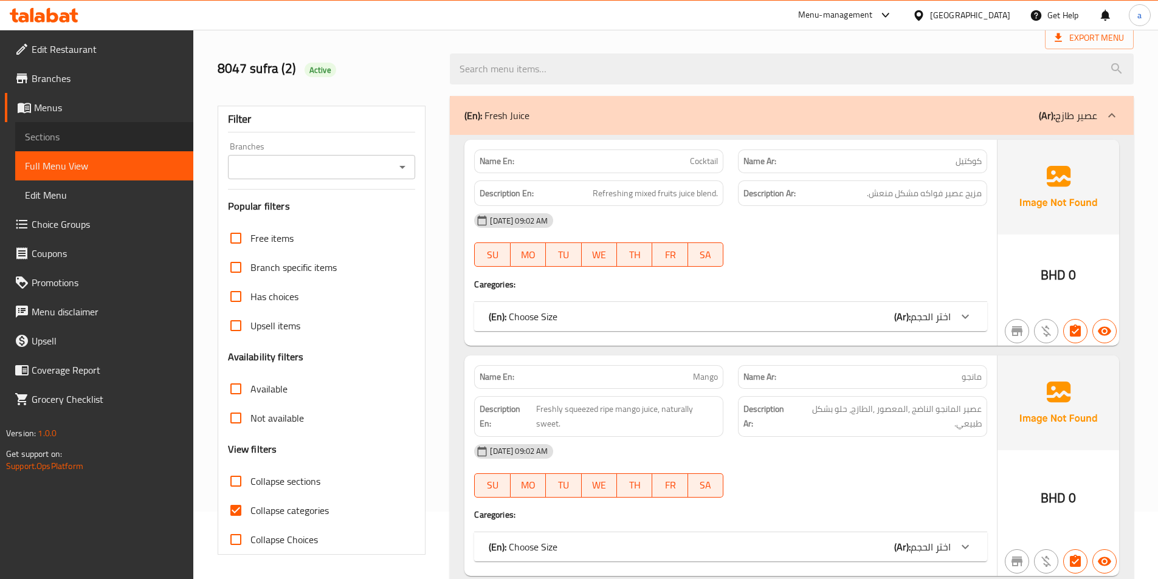
click at [61, 134] on span "Sections" at bounding box center [104, 137] width 159 height 15
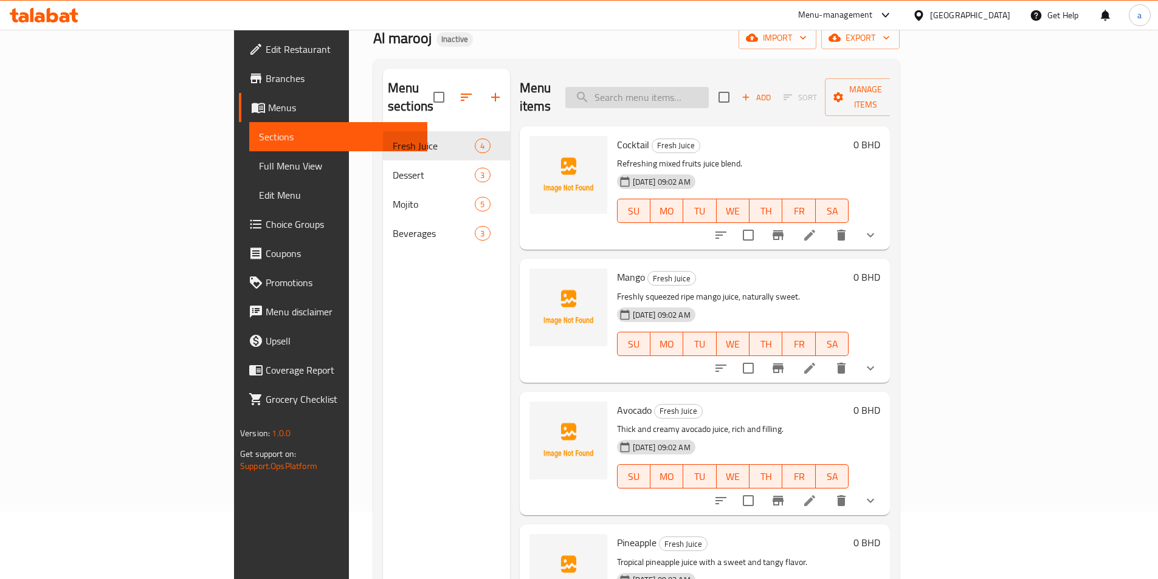
click at [683, 89] on input "search" at bounding box center [636, 97] width 143 height 21
paste input "Falooda"
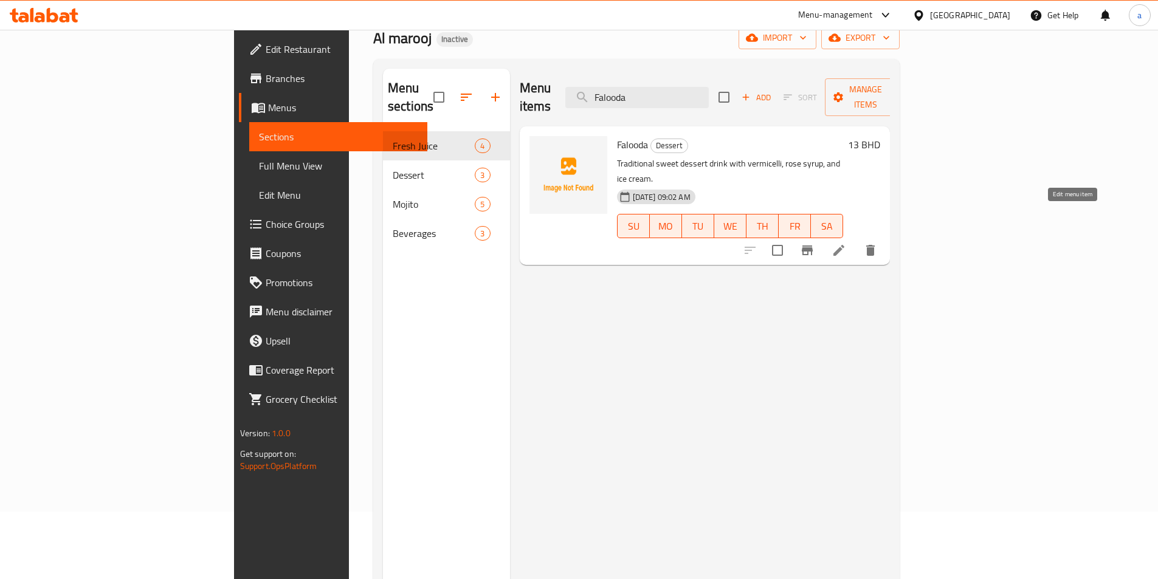
type input "Falooda"
click at [846, 243] on icon at bounding box center [839, 250] width 15 height 15
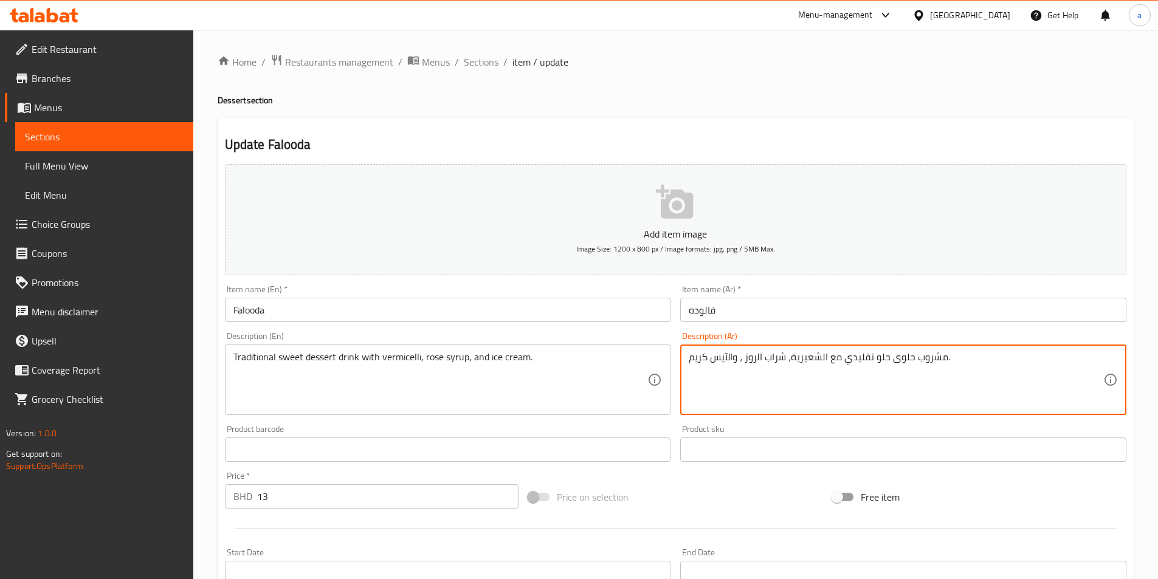
type textarea "مشروب حلوى حلو تقليدي مع الشعيرية، شراب الروز ، والآيس كريم."
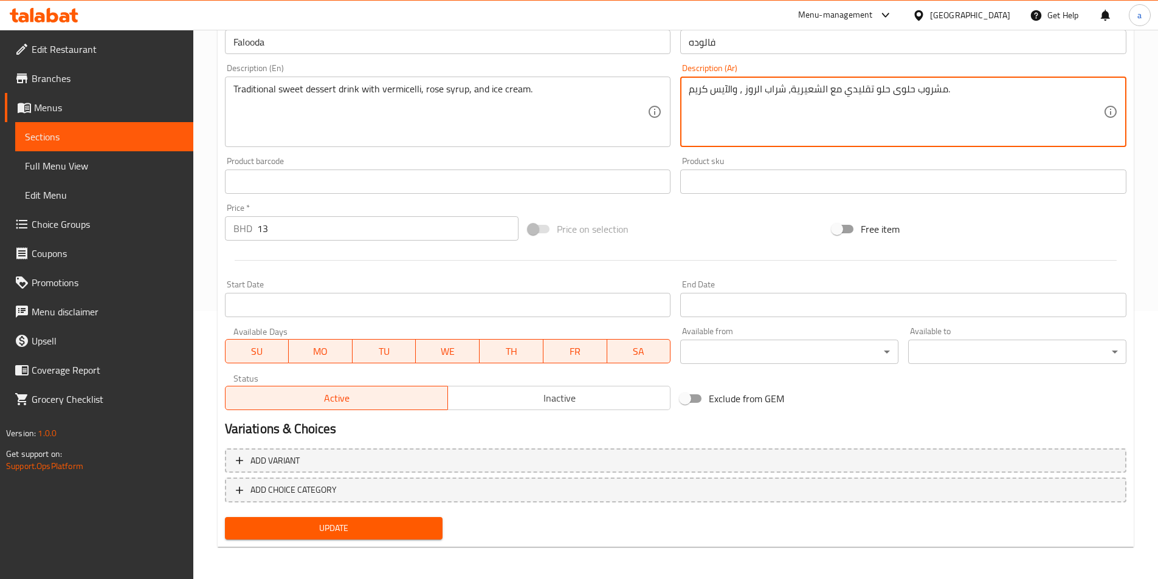
scroll to position [270, 0]
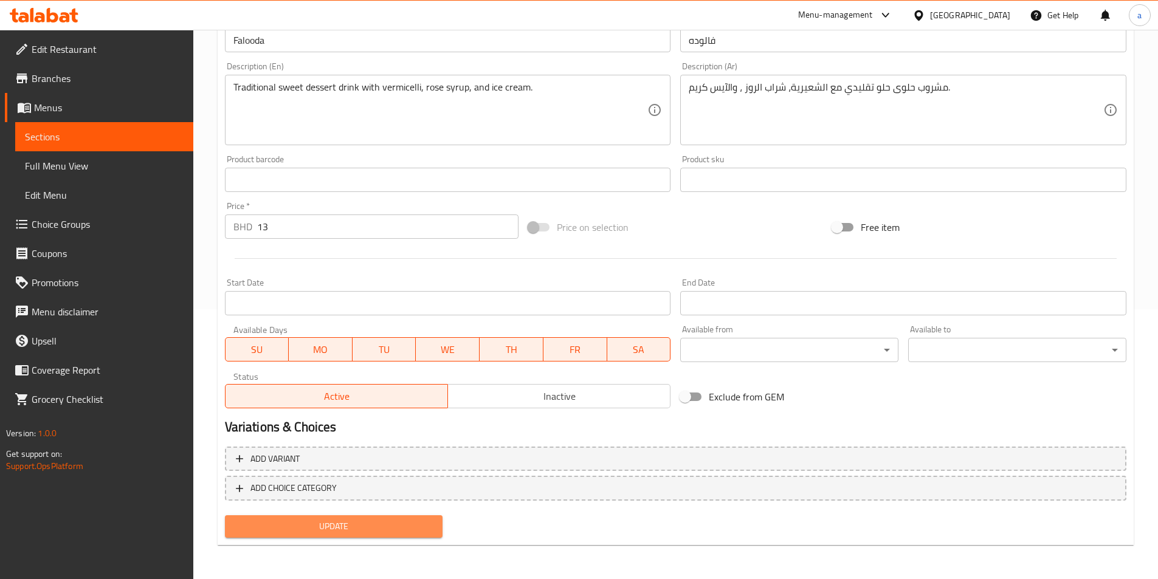
click at [388, 519] on span "Update" at bounding box center [334, 526] width 199 height 15
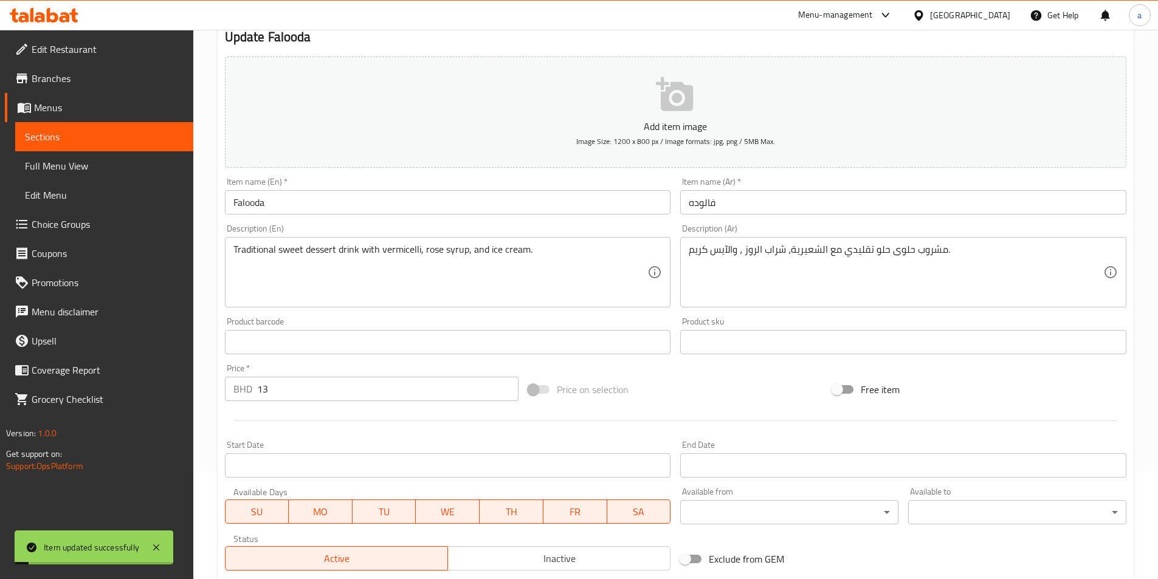
scroll to position [0, 0]
